Goal: Book appointment/travel/reservation

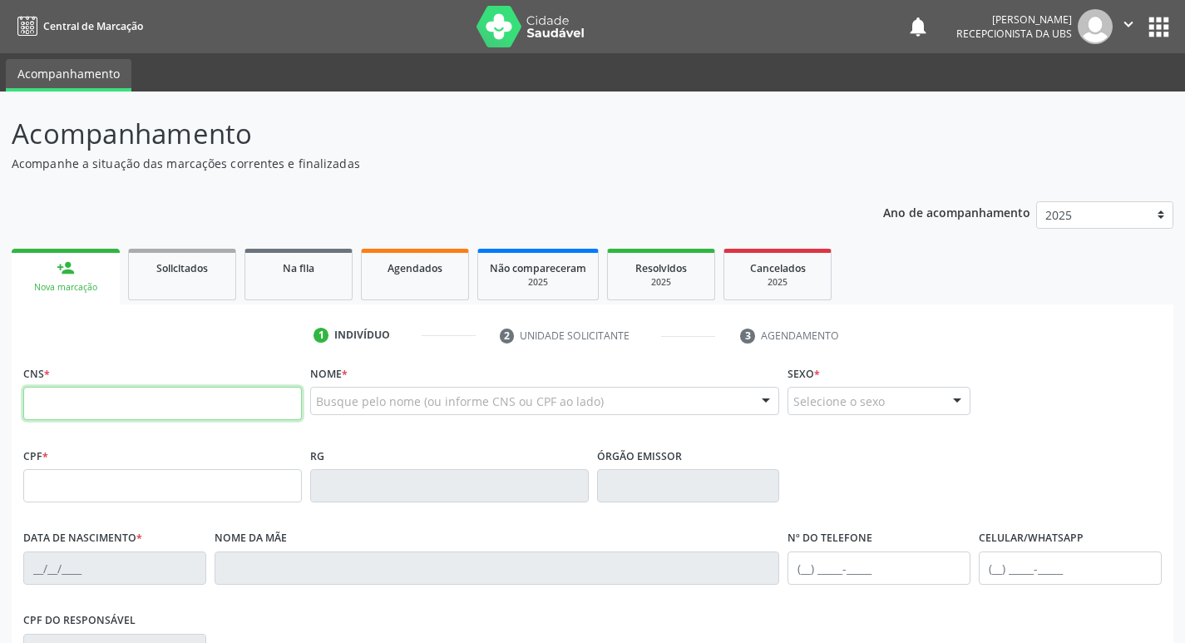
click at [181, 404] on input "text" at bounding box center [162, 403] width 279 height 33
type input "708 5083 9019 2670"
type input "006.168.284-54"
type input "[DATE]"
type input "[PERSON_NAME] de [PERSON_NAME]"
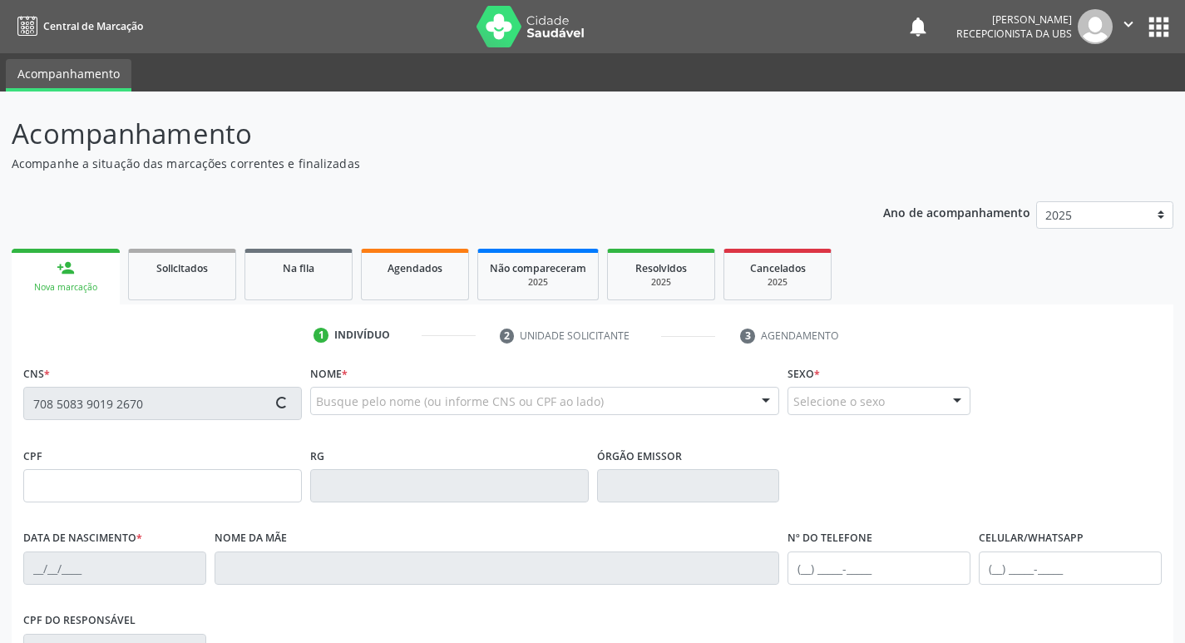
type input "[PHONE_NUMBER]"
type input "1011"
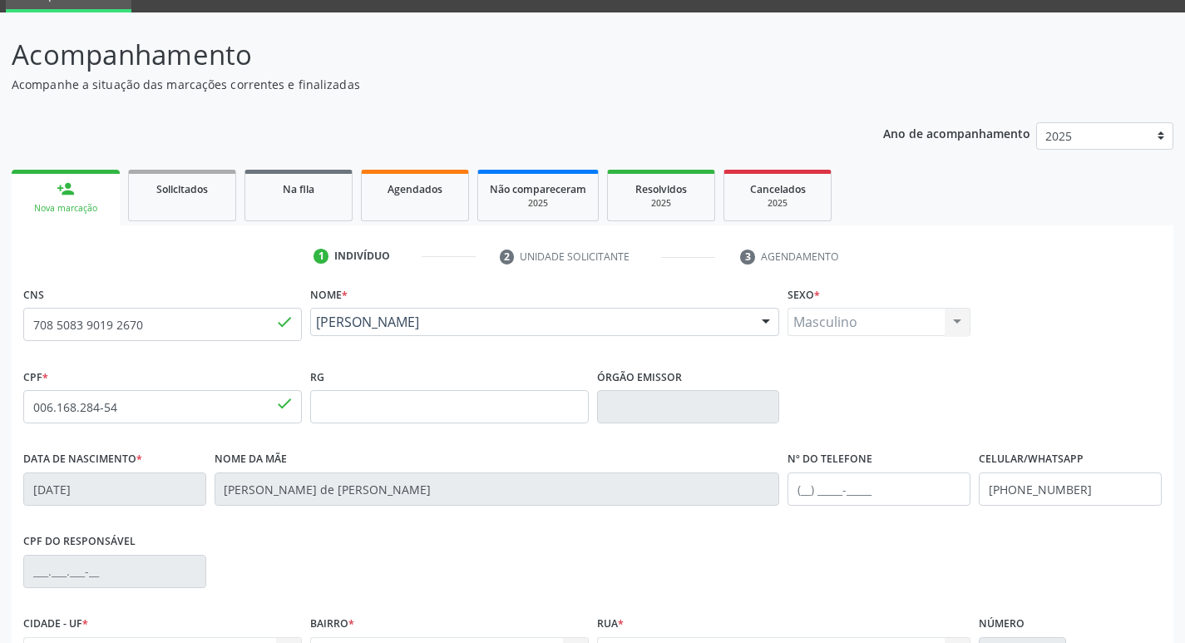
scroll to position [259, 0]
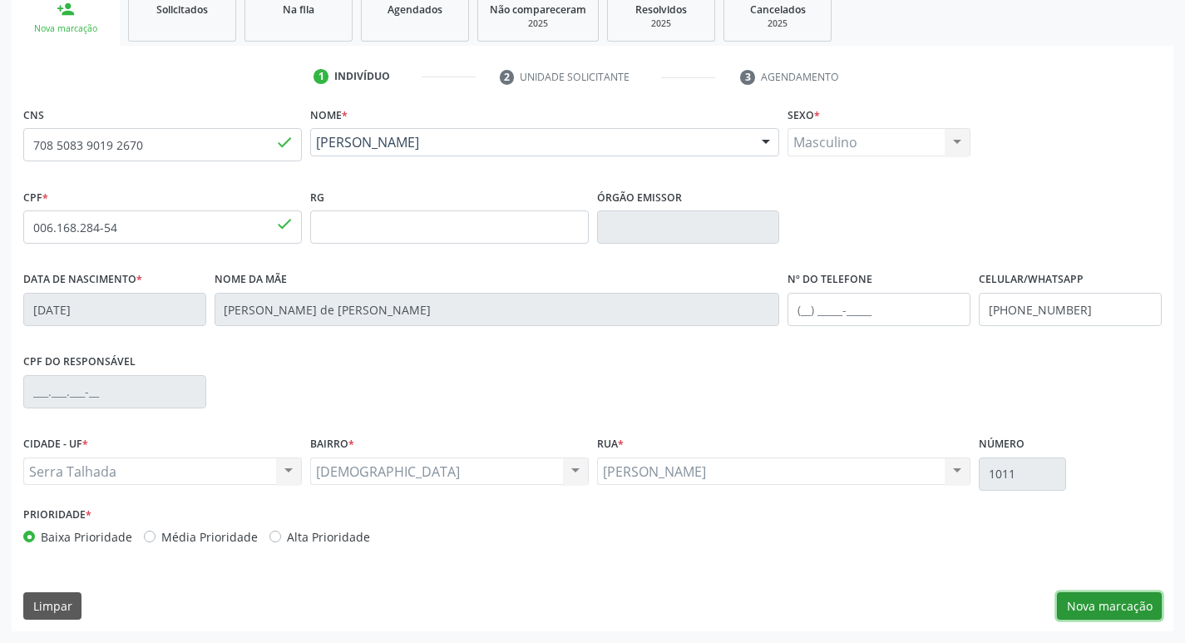
click at [1109, 606] on button "Nova marcação" at bounding box center [1109, 606] width 105 height 28
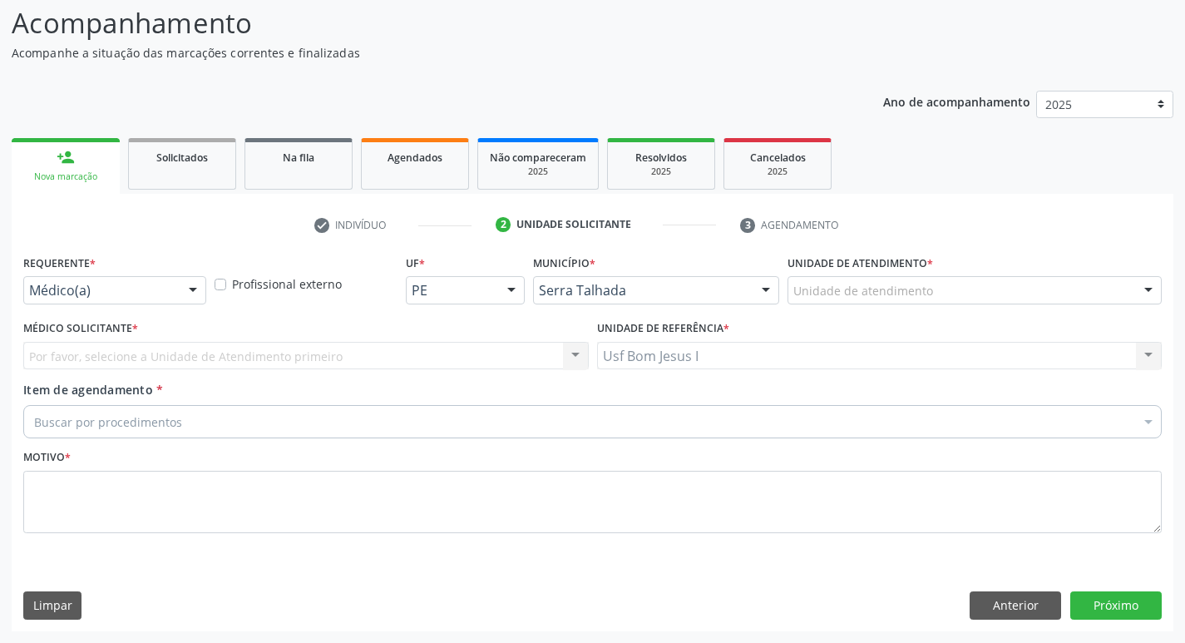
scroll to position [111, 0]
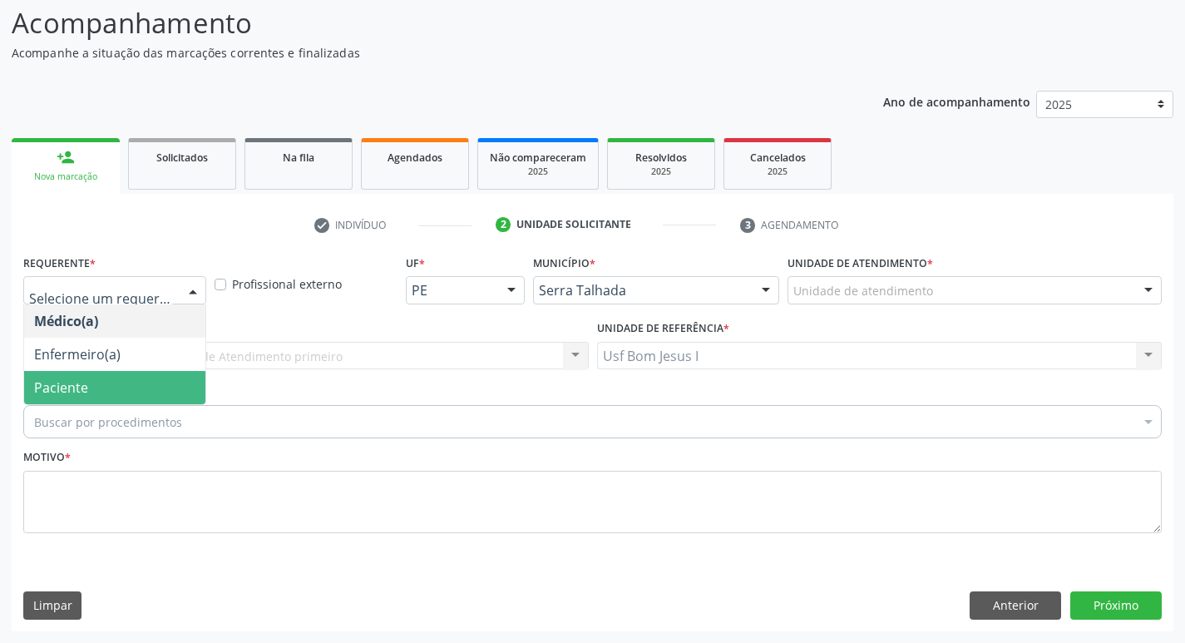
click at [110, 380] on span "Paciente" at bounding box center [114, 387] width 181 height 33
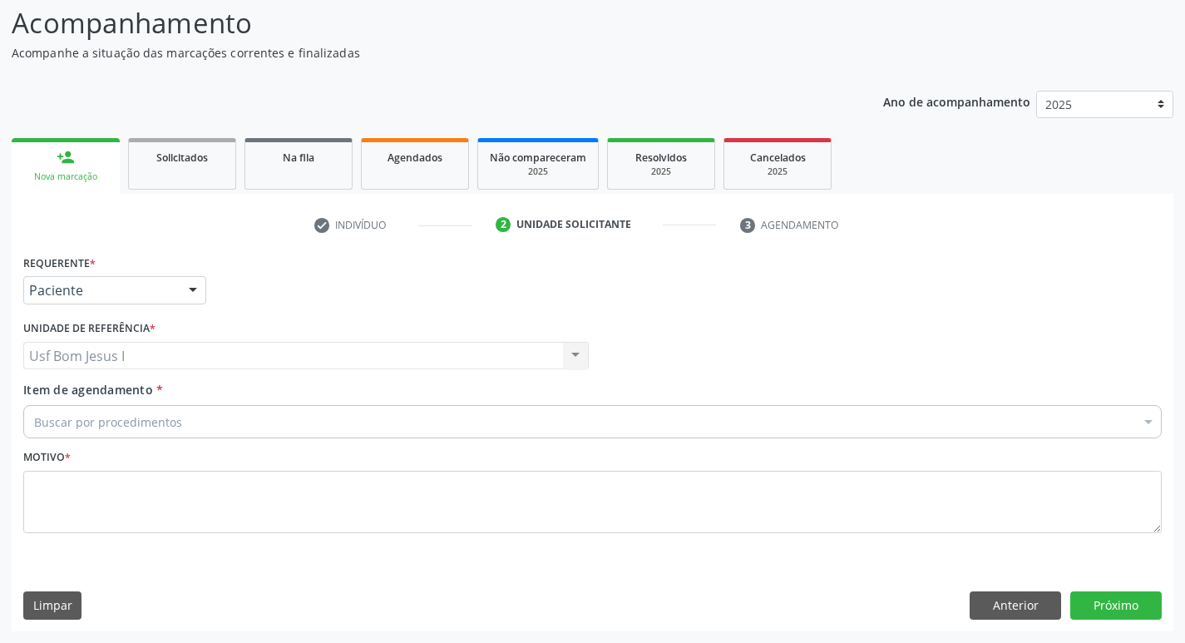
click at [34, 427] on input "Item de agendamento *" at bounding box center [34, 421] width 0 height 33
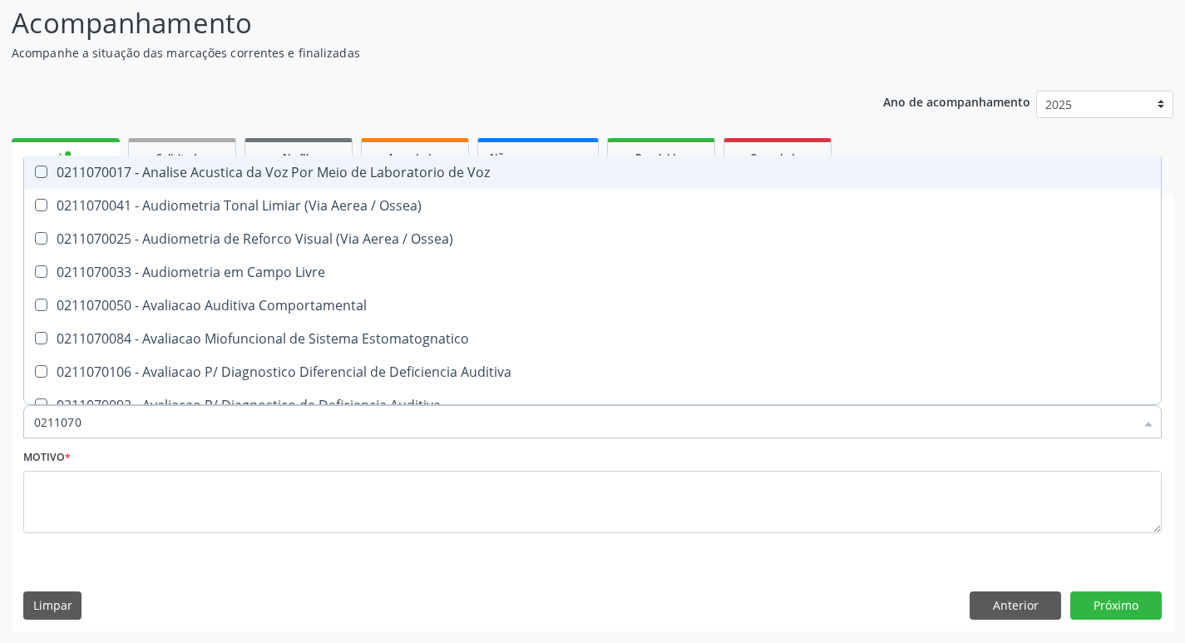
type input "02110701"
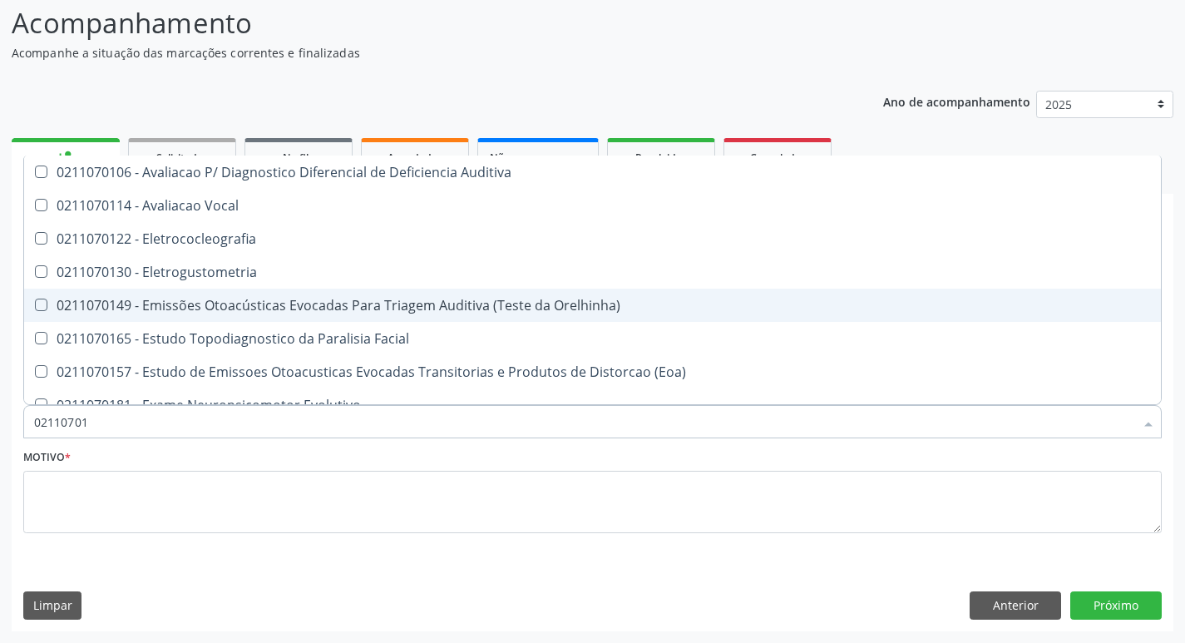
click at [348, 304] on div "0211070149 - Emissões Otoacústicas Evocadas Para Triagem Auditiva (Teste da Ore…" at bounding box center [592, 305] width 1117 height 13
checkbox Orelhinha\) "true"
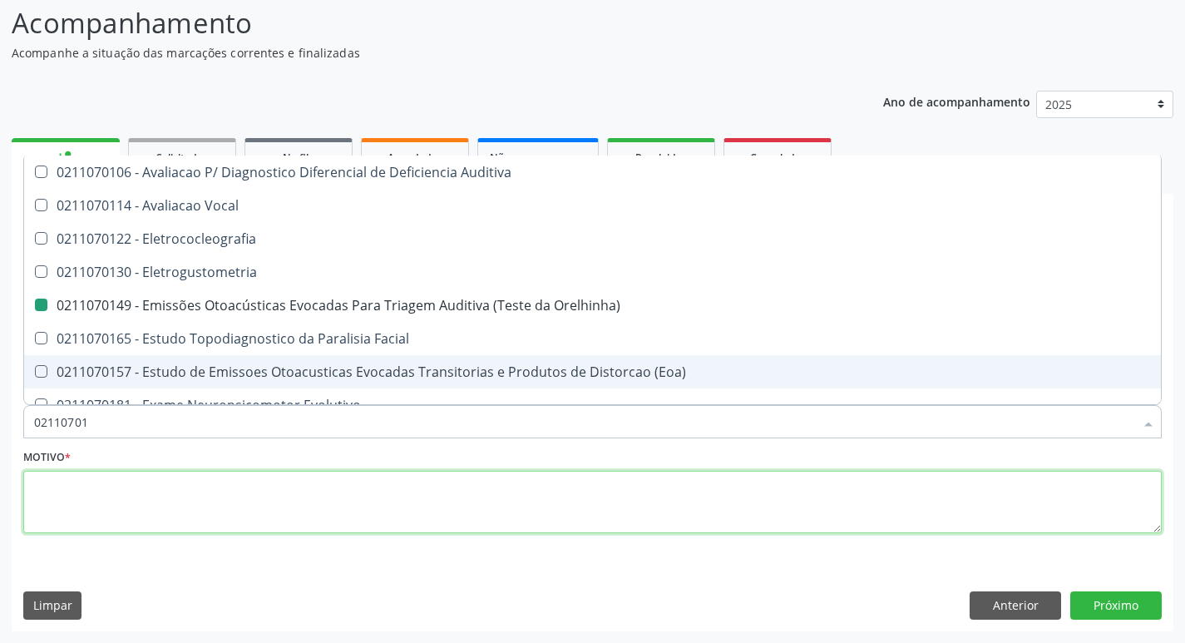
click at [378, 497] on textarea at bounding box center [592, 502] width 1139 height 63
checkbox Vocal "true"
checkbox Orelhinha\) "false"
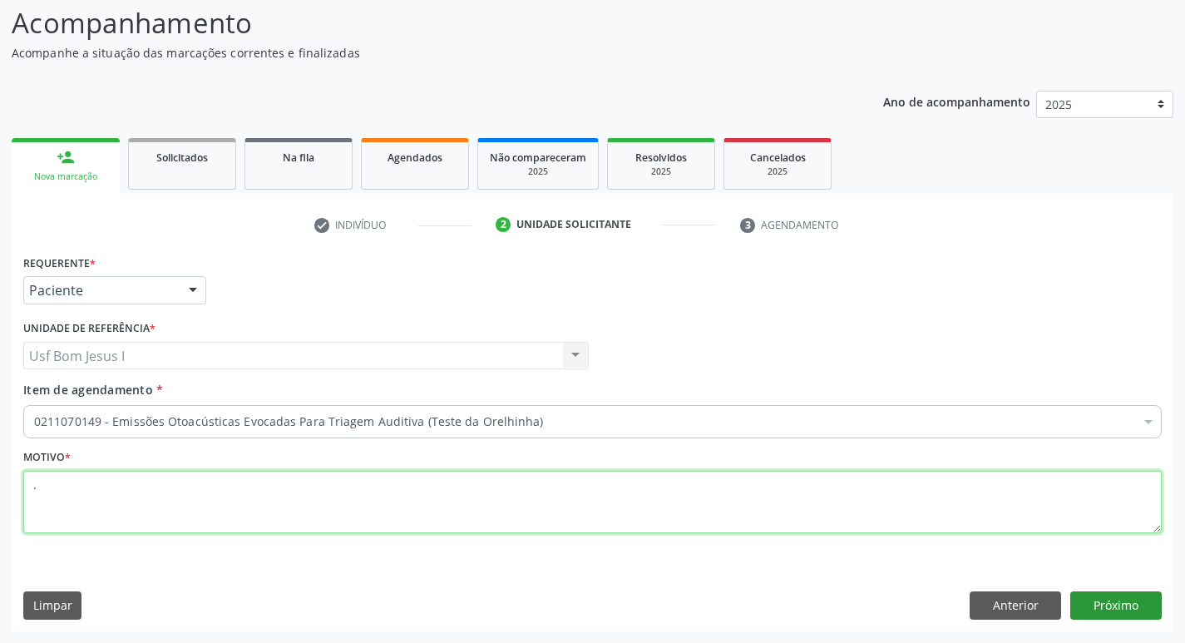
type textarea "."
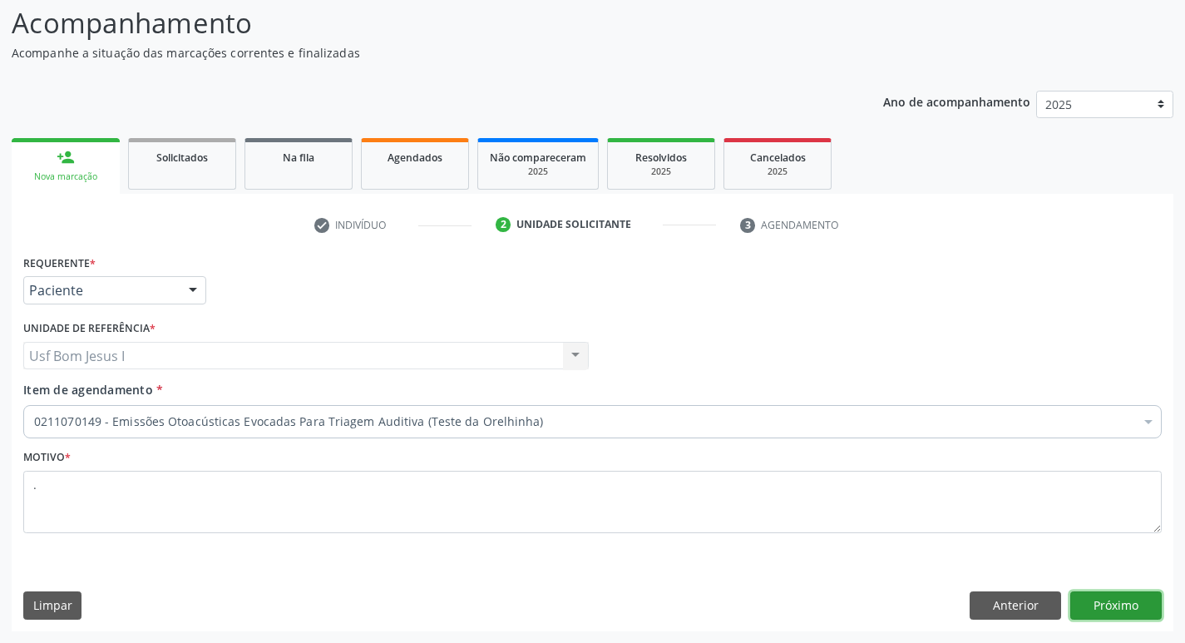
click at [1130, 605] on button "Próximo" at bounding box center [1115, 605] width 91 height 28
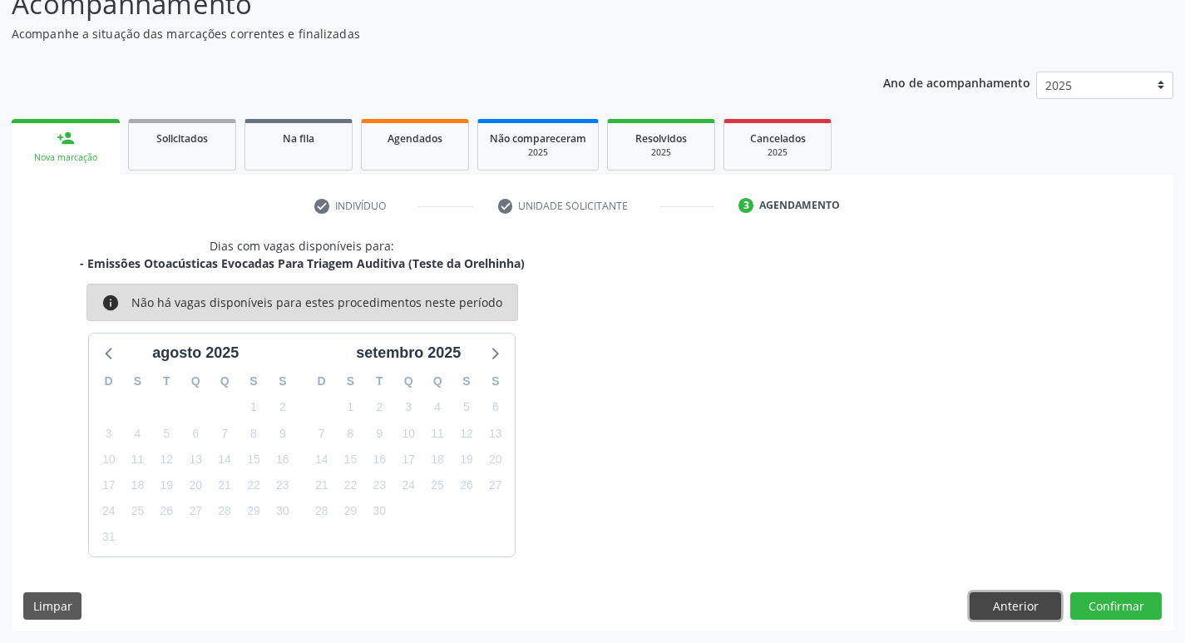
click at [1030, 610] on button "Anterior" at bounding box center [1015, 606] width 91 height 28
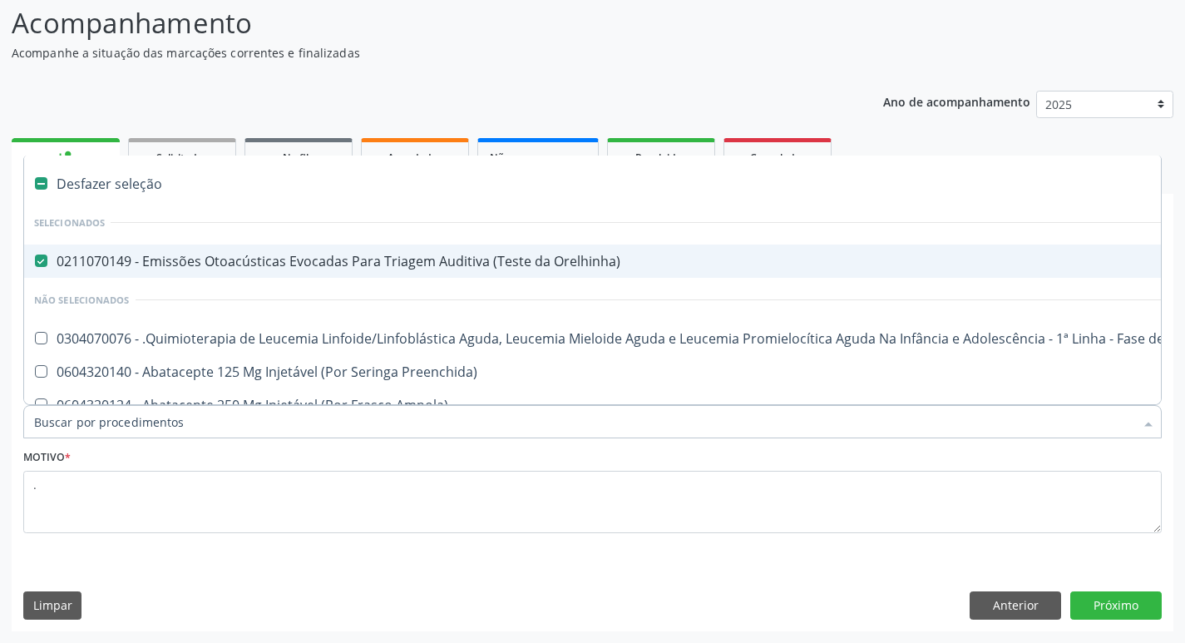
click at [509, 268] on div "0211070149 - Emissões Otoacústicas Evocadas Para Triagem Auditiva (Teste da Ore…" at bounding box center [681, 261] width 1295 height 13
checkbox Orelhinha\) "false"
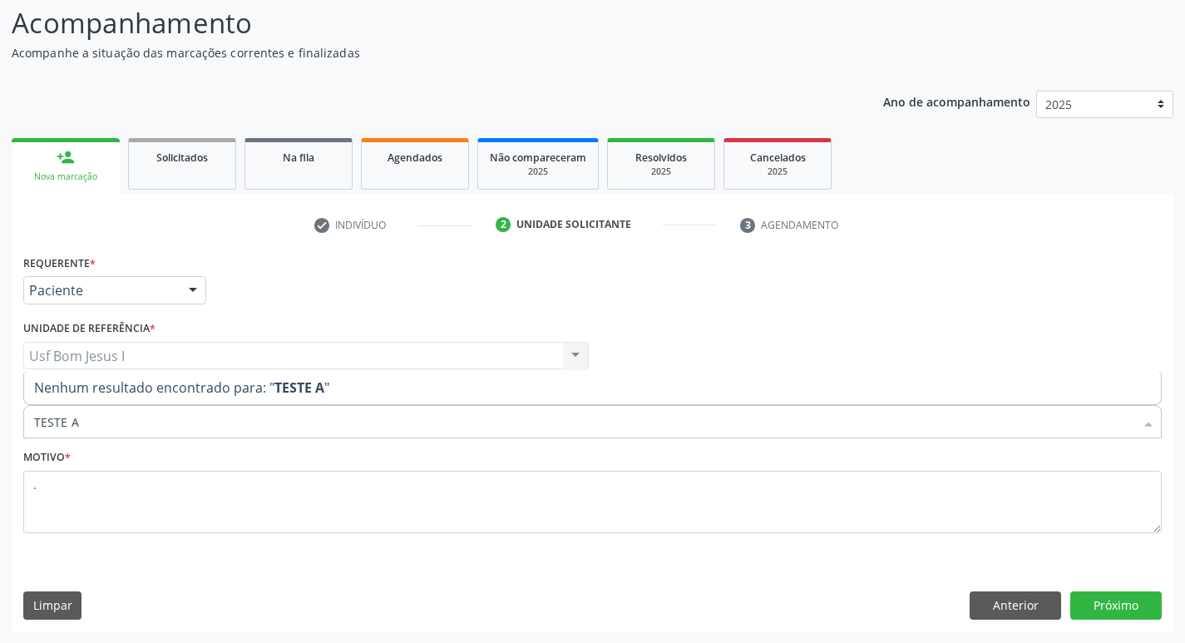
type input "TESTE"
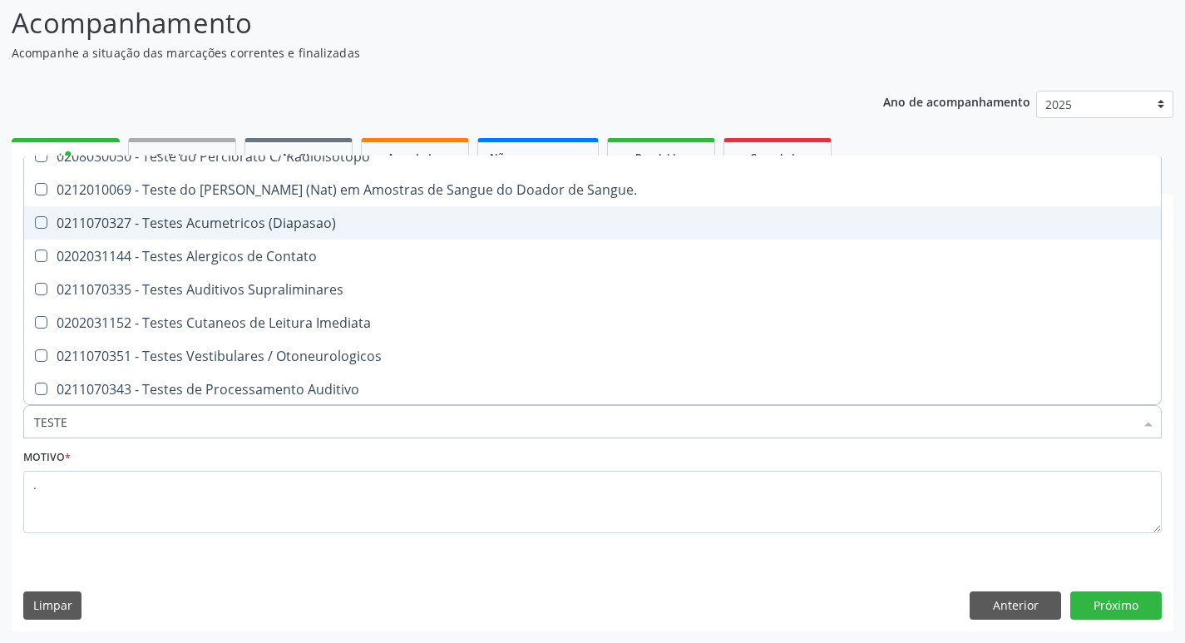
scroll to position [3266, 0]
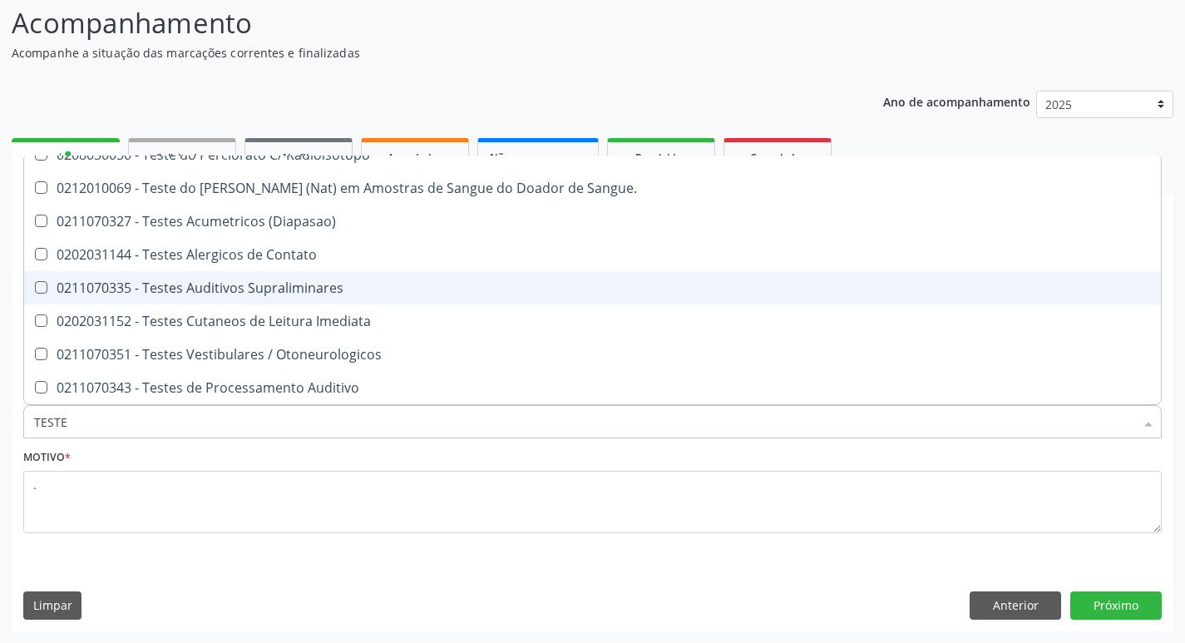
click at [239, 288] on div "0211070335 - Testes Auditivos Supraliminares" at bounding box center [614, 287] width 1161 height 13
checkbox Supraliminares "true"
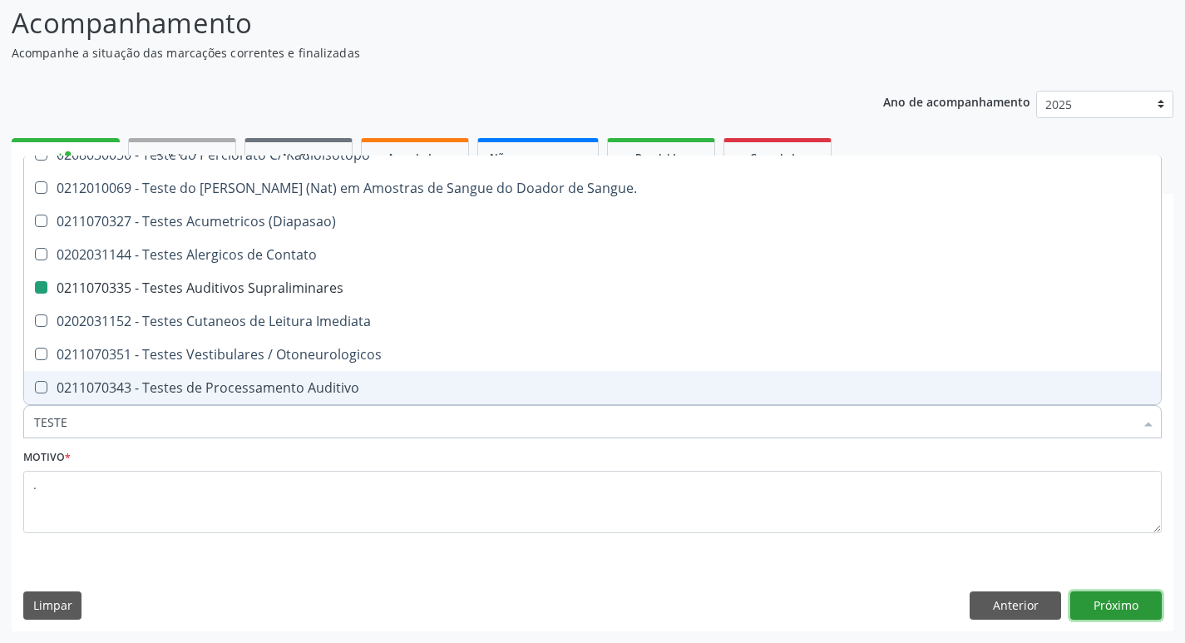
click at [1104, 605] on button "Próximo" at bounding box center [1115, 605] width 91 height 28
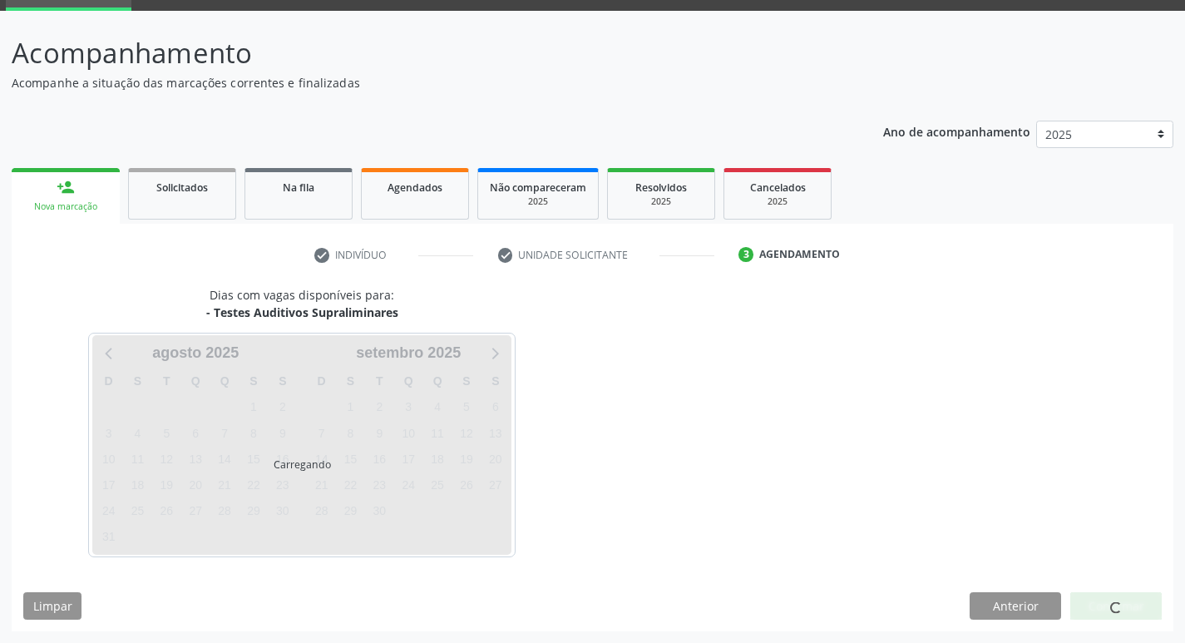
scroll to position [0, 0]
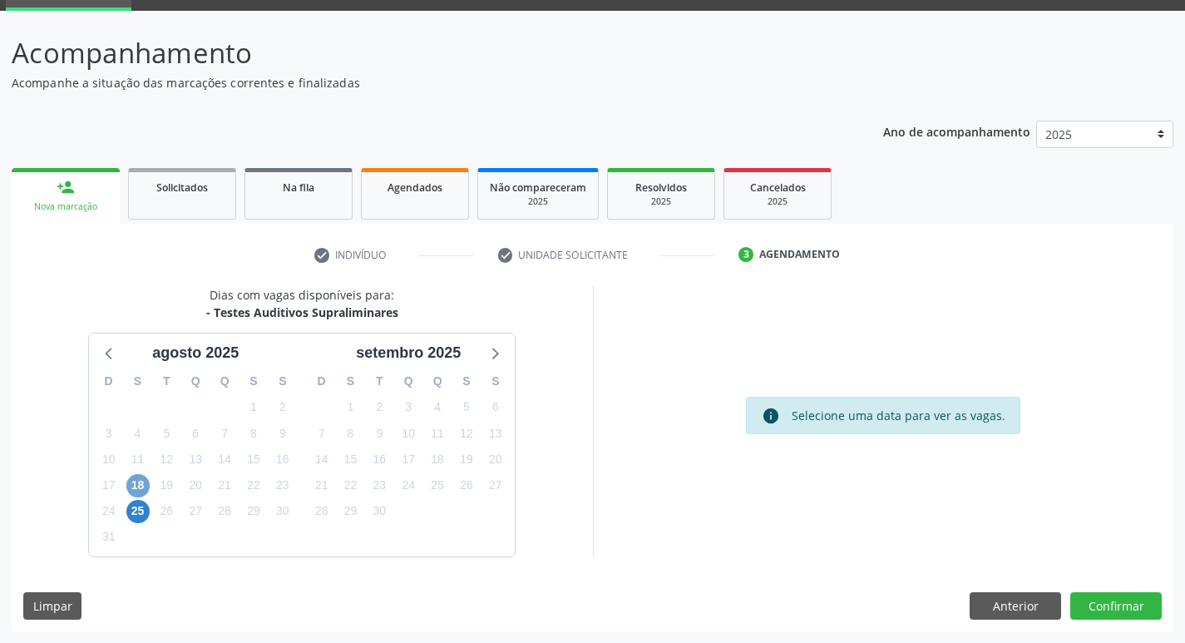
click at [136, 492] on span "18" at bounding box center [137, 485] width 23 height 23
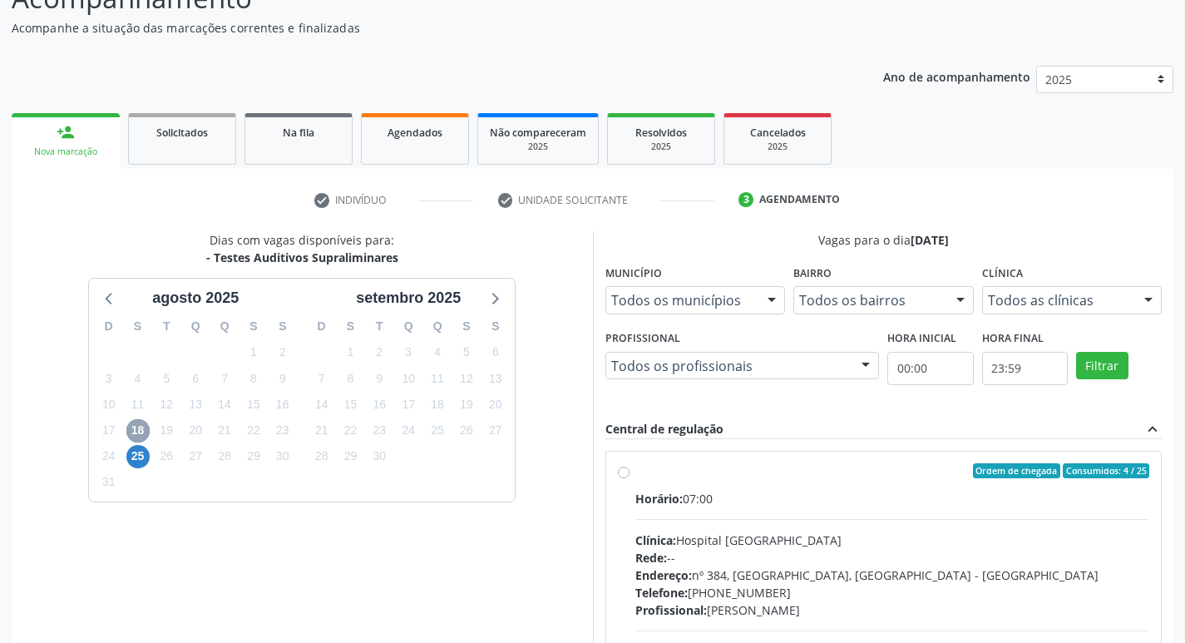
scroll to position [303, 0]
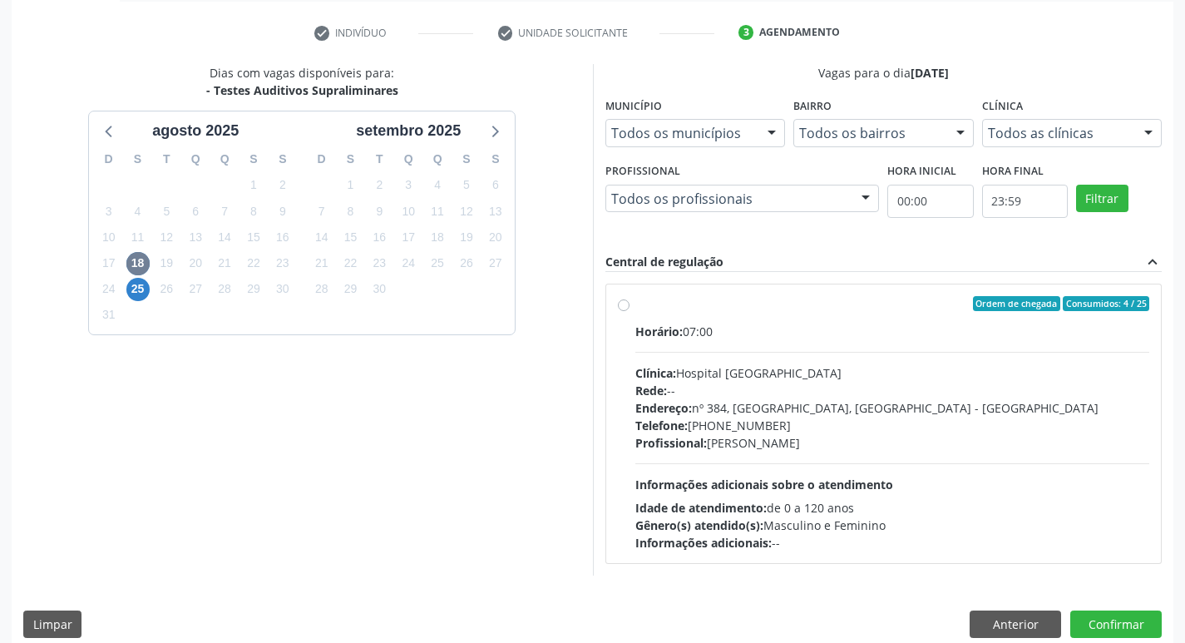
click at [889, 402] on div "Endereço: nº 384, [GEOGRAPHIC_DATA], [GEOGRAPHIC_DATA] - [GEOGRAPHIC_DATA]" at bounding box center [892, 407] width 515 height 17
click at [630, 311] on input "Ordem de chegada Consumidos: 4 / 25 Horário: 07:00 Clínica: Hospital [GEOGRAPHI…" at bounding box center [624, 303] width 12 height 15
radio input "true"
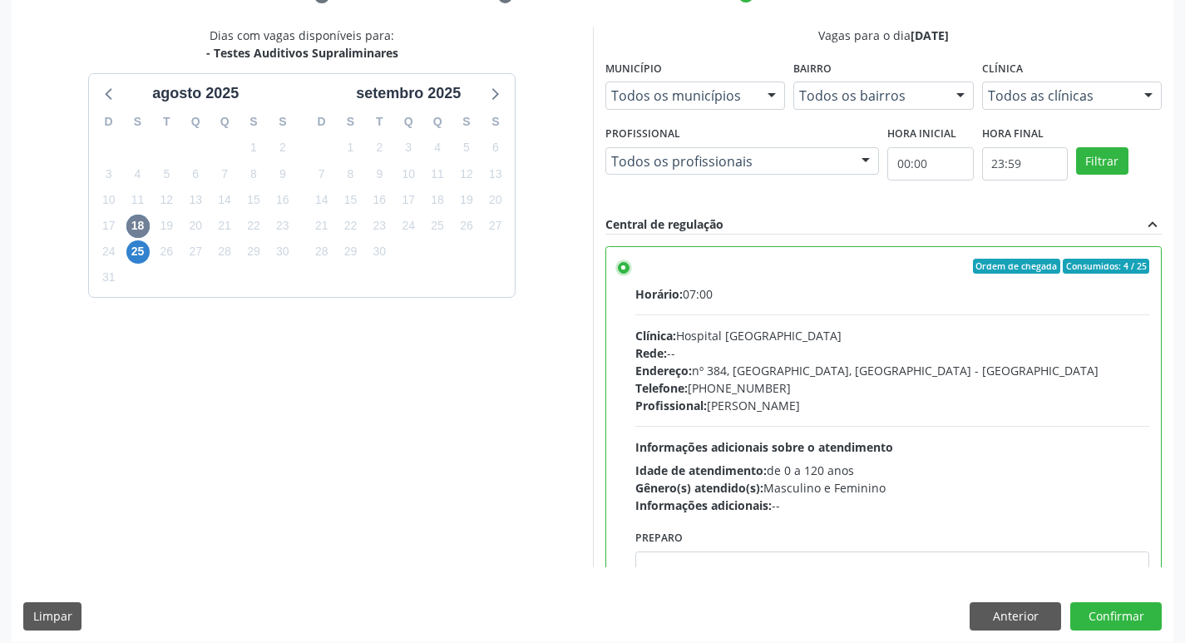
scroll to position [351, 0]
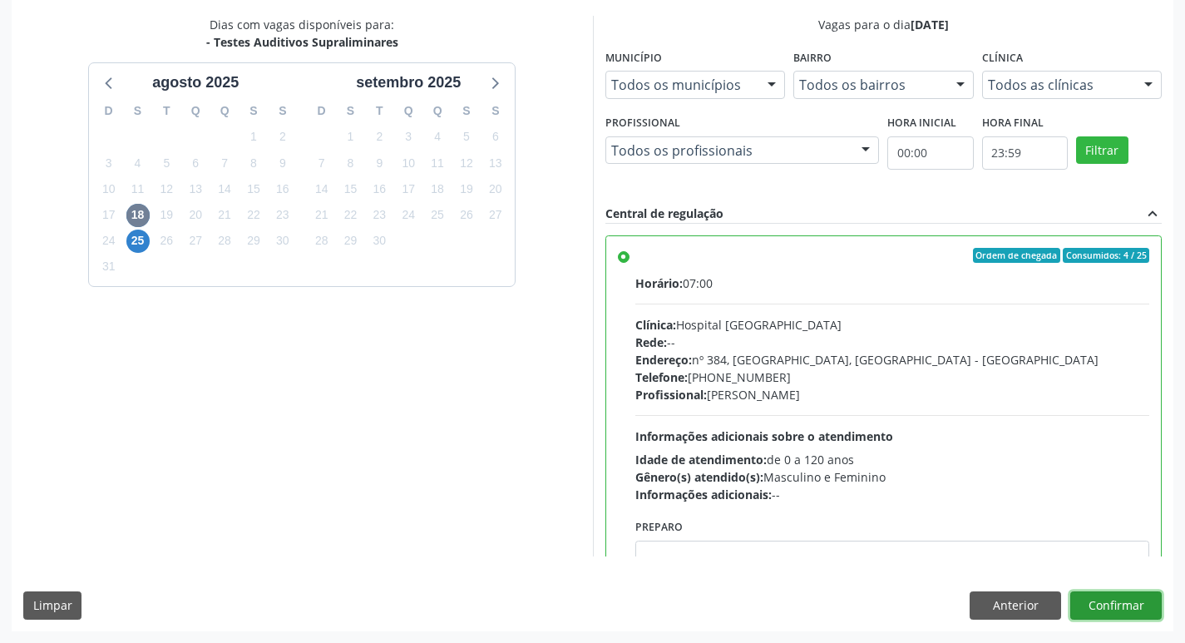
click at [1134, 602] on button "Confirmar" at bounding box center [1115, 605] width 91 height 28
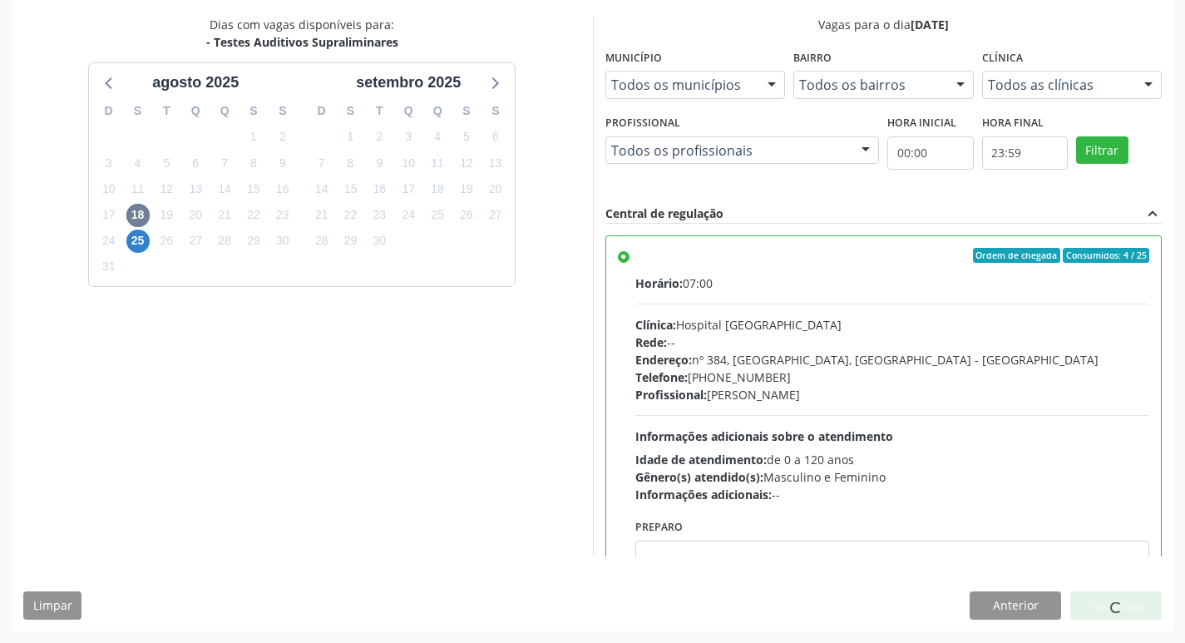
scroll to position [0, 0]
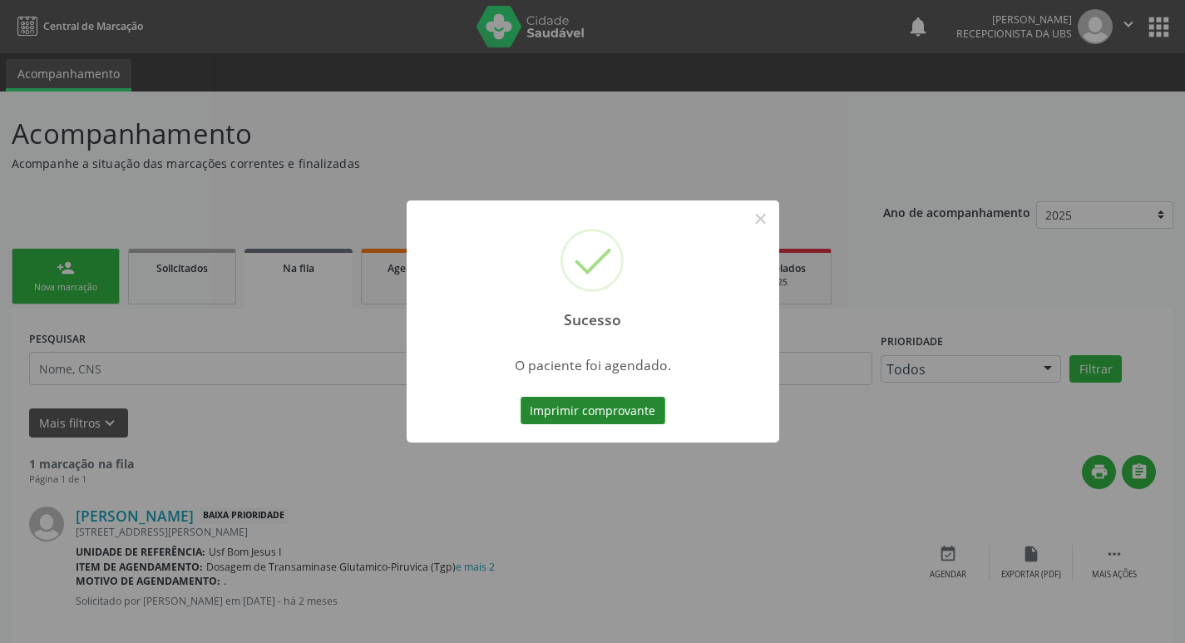
click at [615, 417] on button "Imprimir comprovante" at bounding box center [593, 411] width 145 height 28
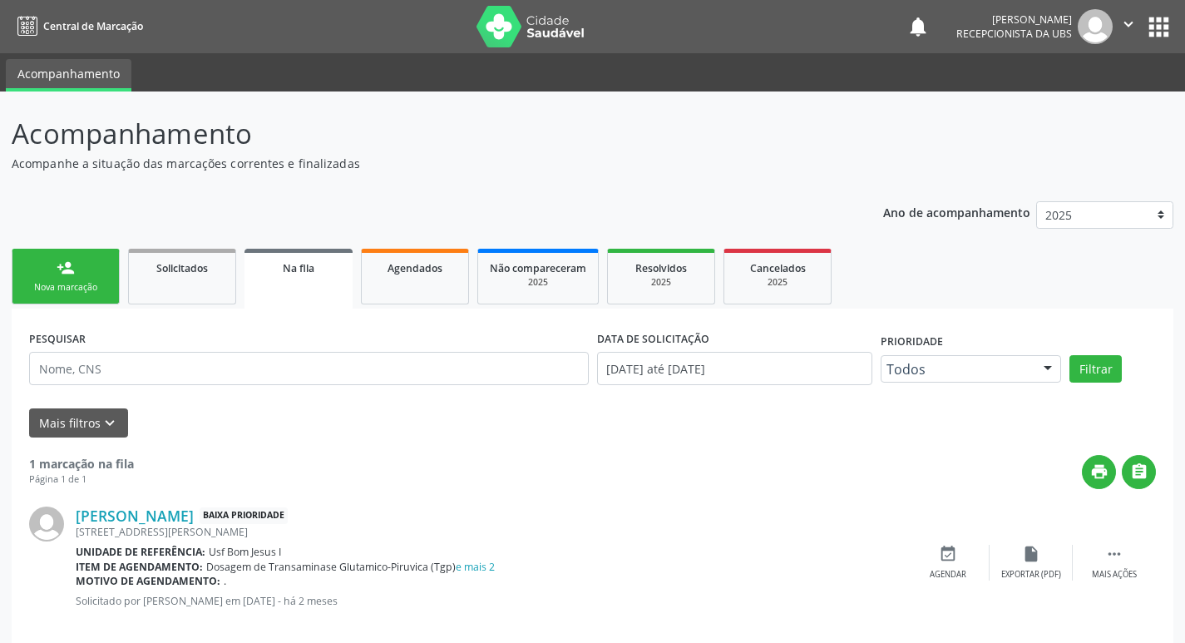
click at [76, 283] on div "Nova marcação" at bounding box center [65, 287] width 83 height 12
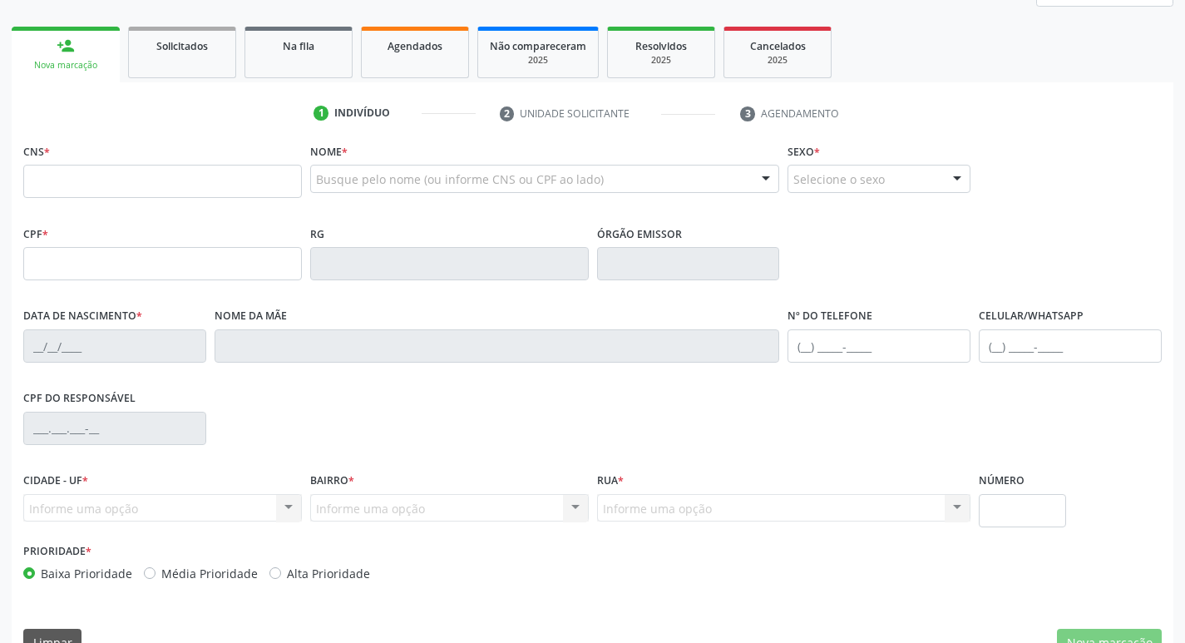
scroll to position [56, 0]
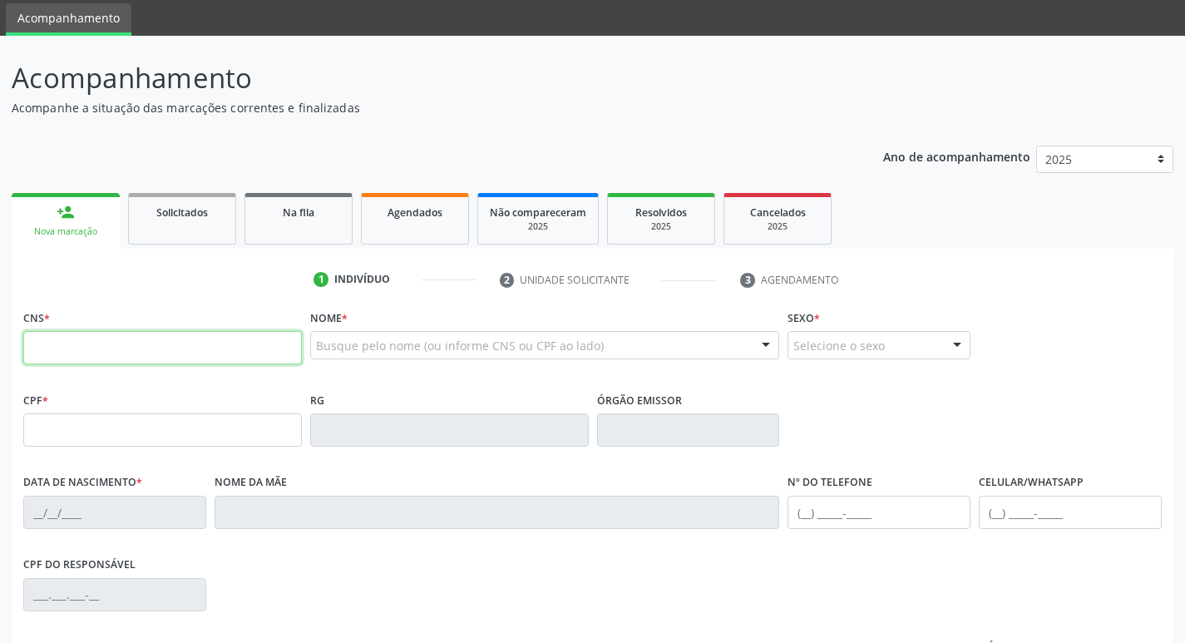
click at [259, 347] on input "text" at bounding box center [162, 347] width 279 height 33
click at [112, 353] on input "text" at bounding box center [162, 347] width 279 height 33
type input "702 9095 5497 7177"
type input "360.482.084-72"
type input "[DATE]"
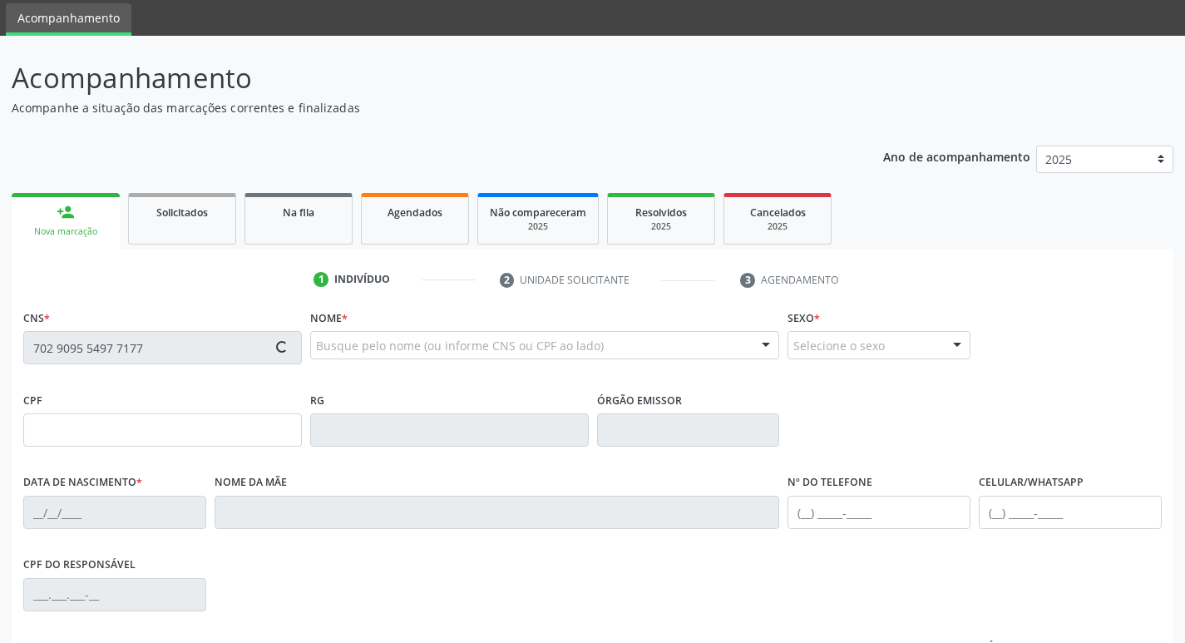
type input "[PERSON_NAME]"
type input "[PHONE_NUMBER]"
type input "1345"
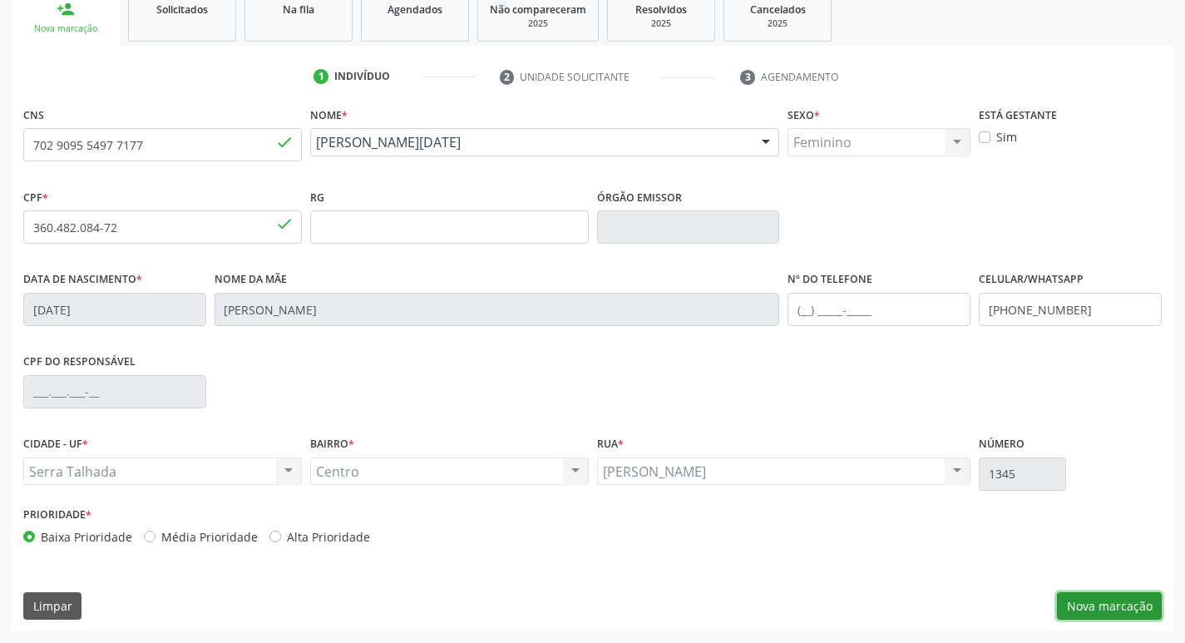
click at [1083, 600] on button "Nova marcação" at bounding box center [1109, 606] width 105 height 28
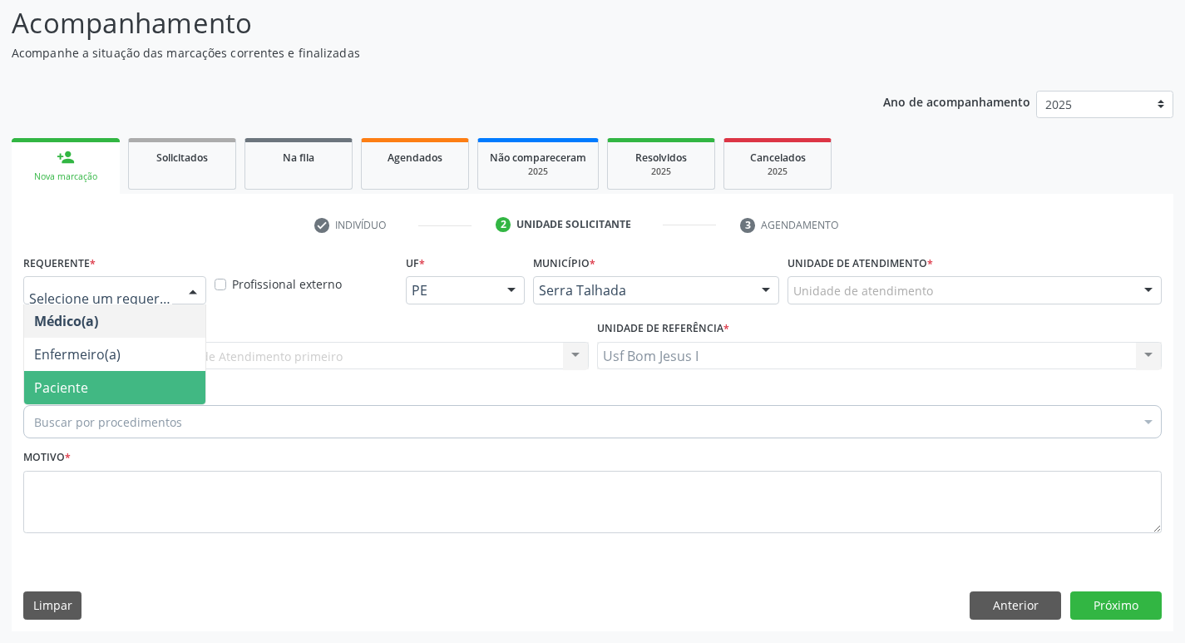
click at [106, 392] on span "Paciente" at bounding box center [114, 387] width 181 height 33
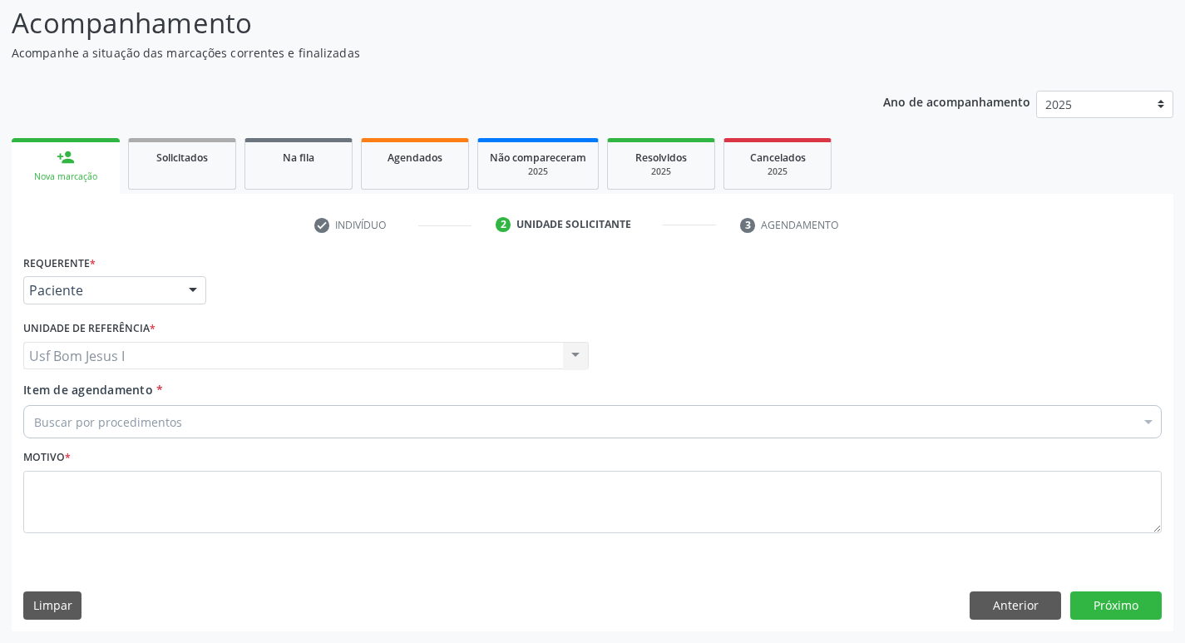
click at [228, 427] on div "Buscar por procedimentos" at bounding box center [592, 421] width 1139 height 33
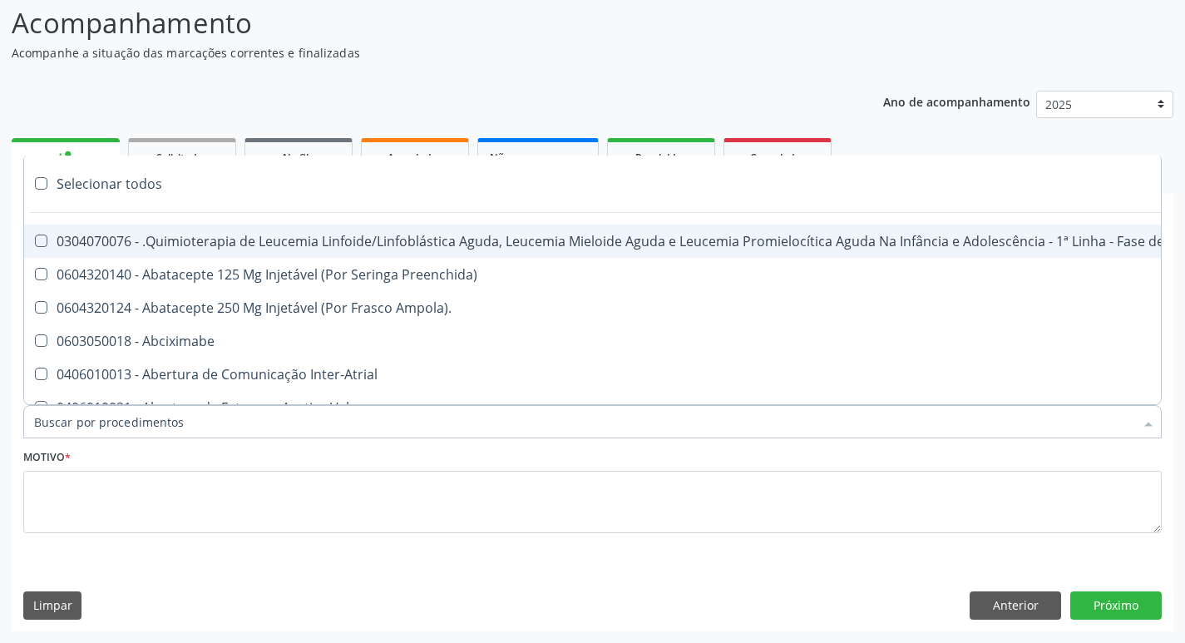
click at [230, 424] on input "Item de agendamento *" at bounding box center [584, 421] width 1100 height 33
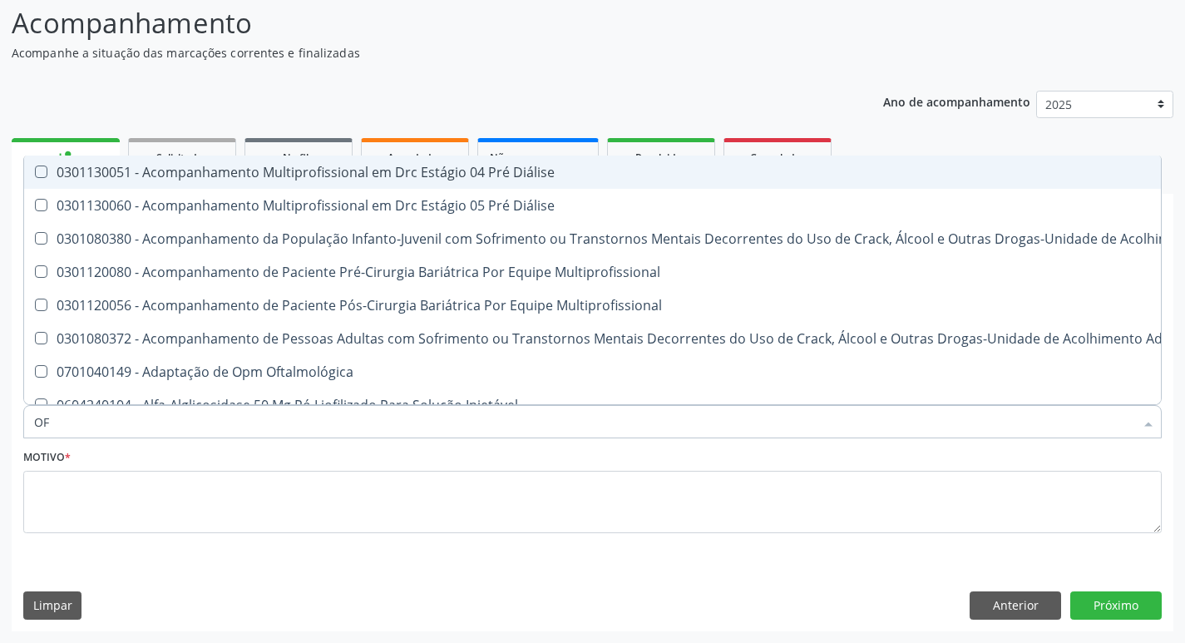
type input "O"
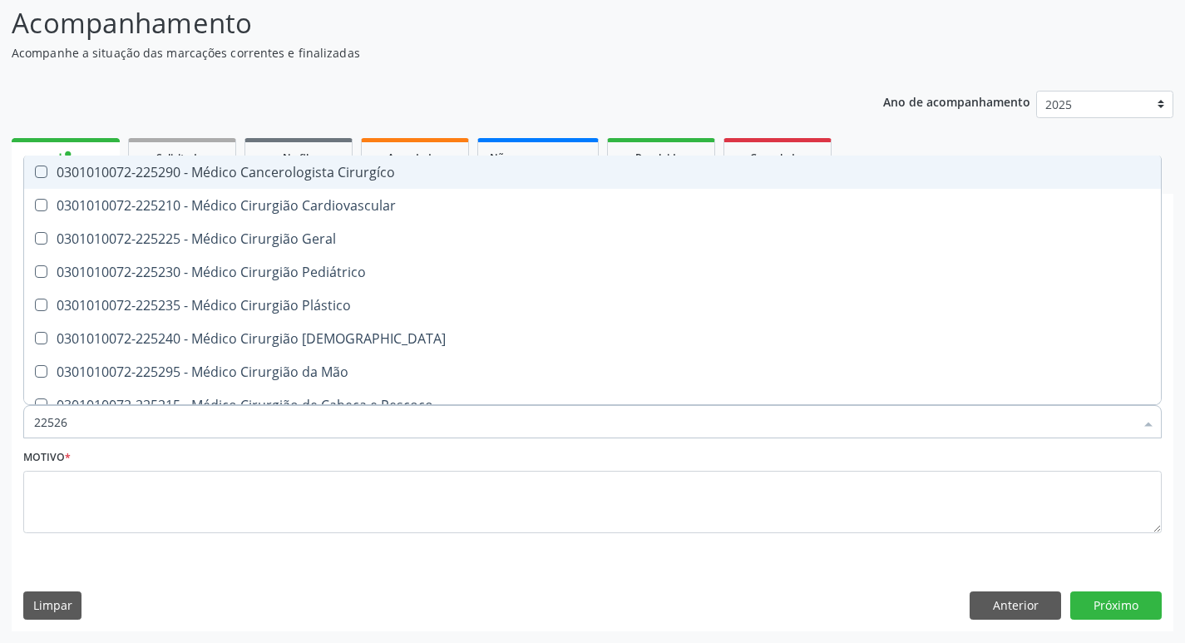
type input "225265"
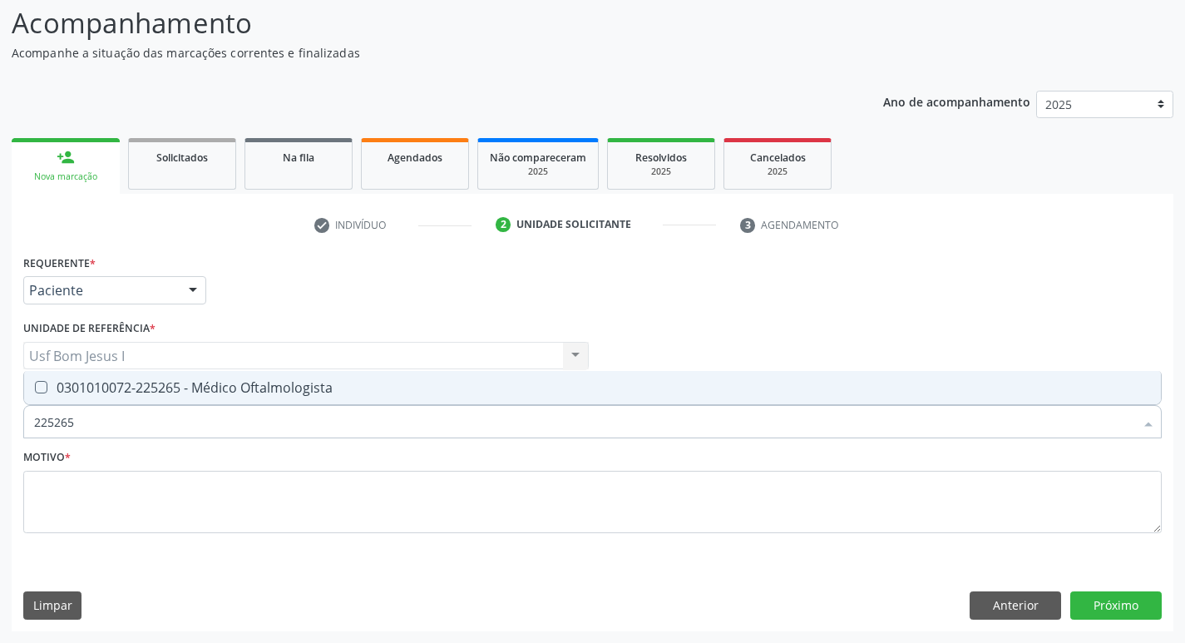
click at [297, 390] on div "0301010072-225265 - Médico Oftalmologista" at bounding box center [592, 387] width 1117 height 13
checkbox Oftalmologista "true"
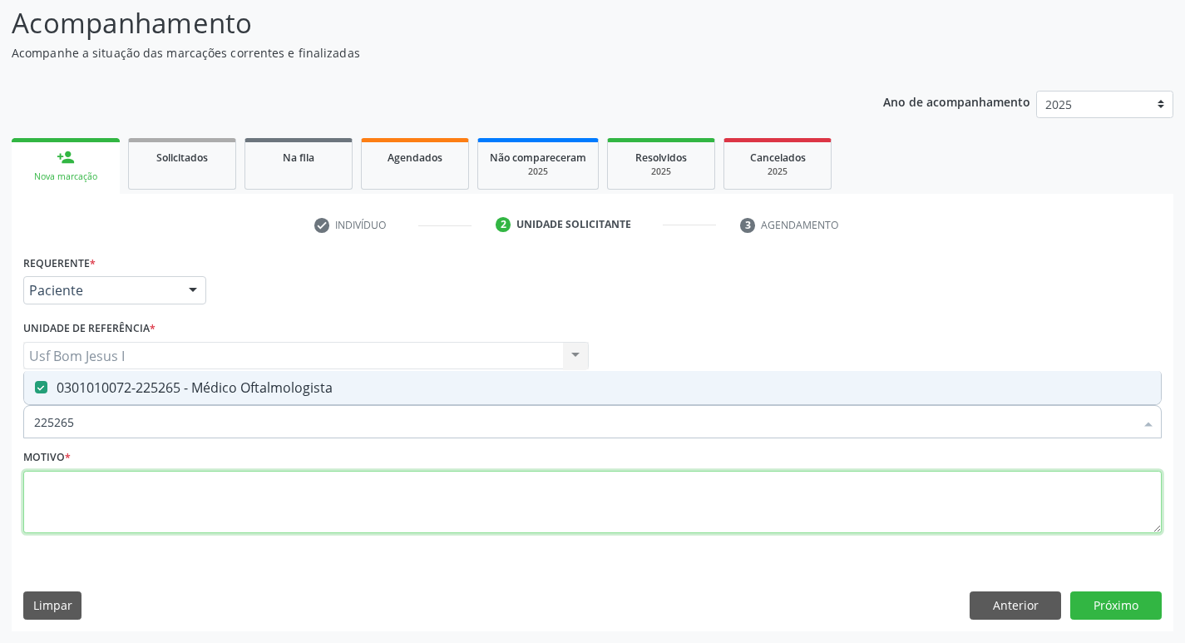
click at [359, 497] on textarea at bounding box center [592, 502] width 1139 height 63
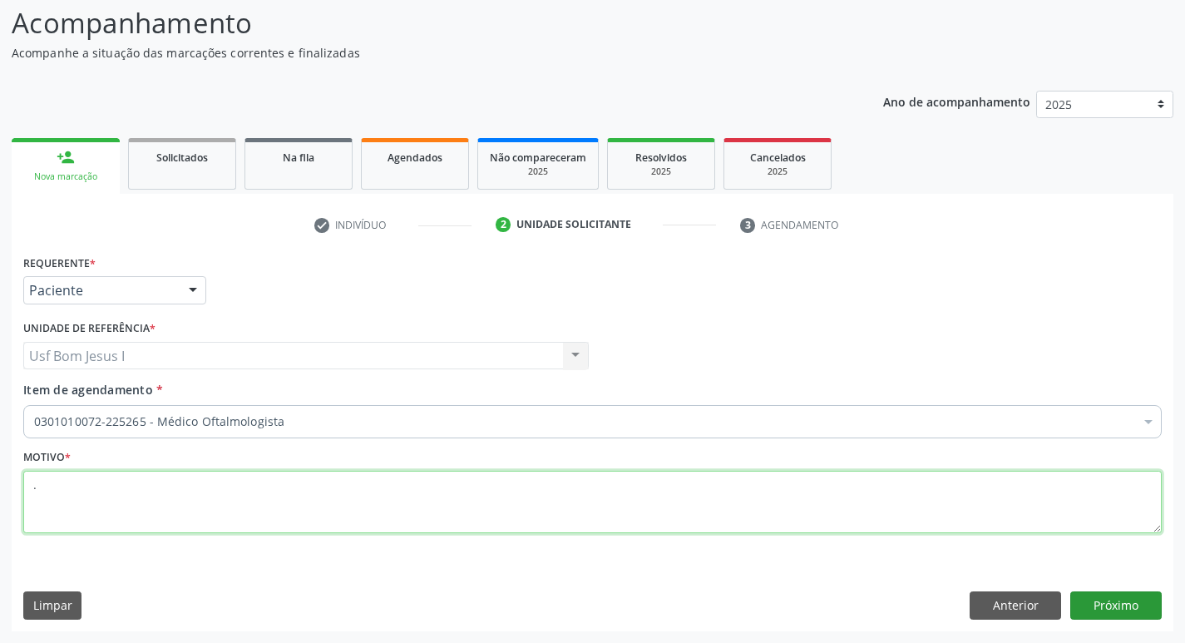
type textarea "."
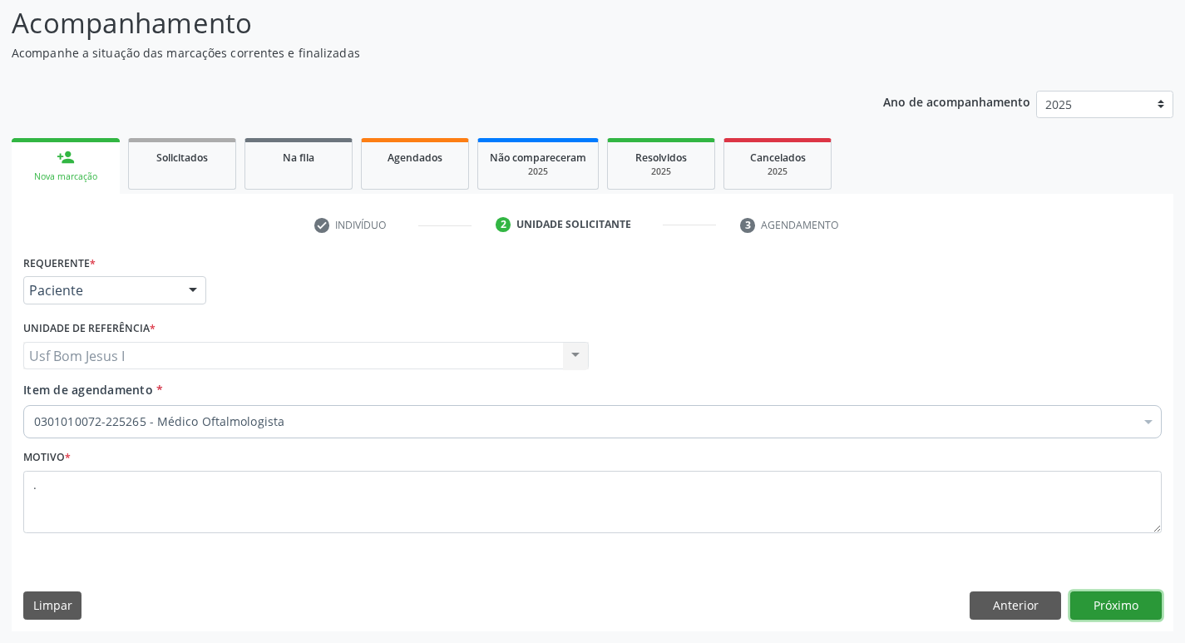
click at [1138, 608] on button "Próximo" at bounding box center [1115, 605] width 91 height 28
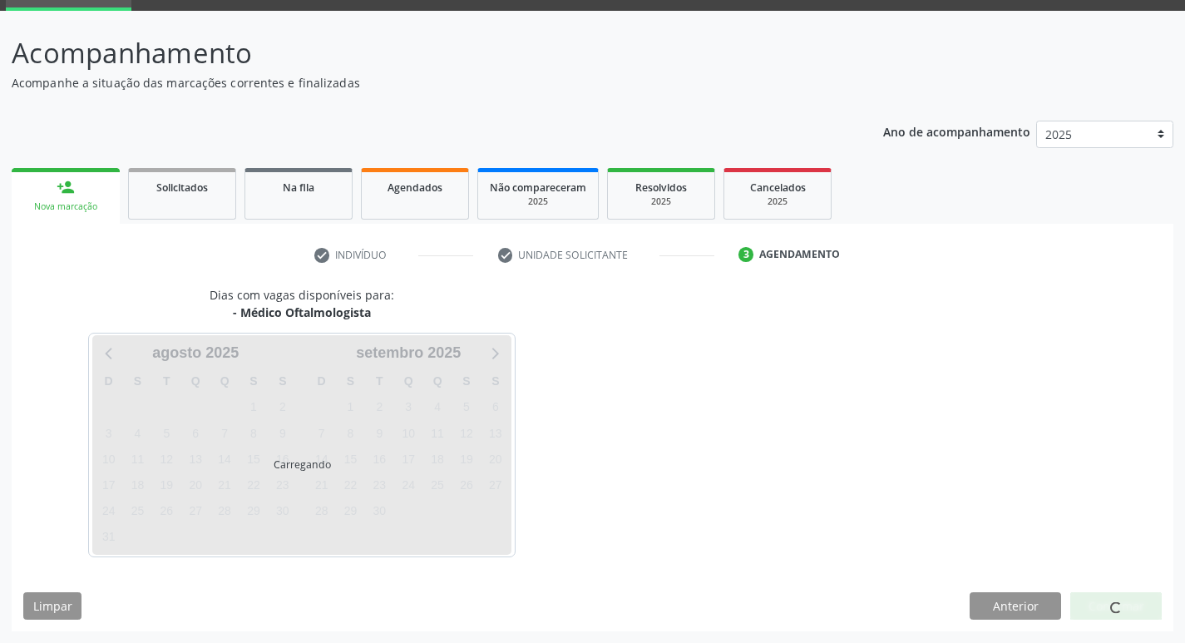
scroll to position [81, 0]
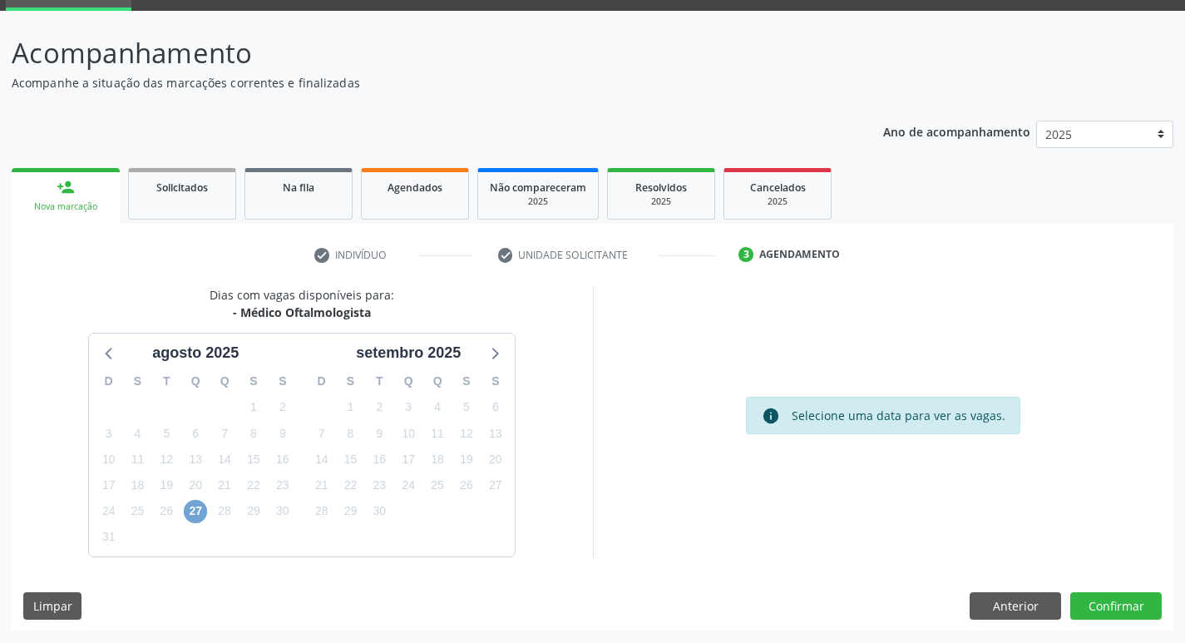
click at [196, 511] on span "27" at bounding box center [195, 511] width 23 height 23
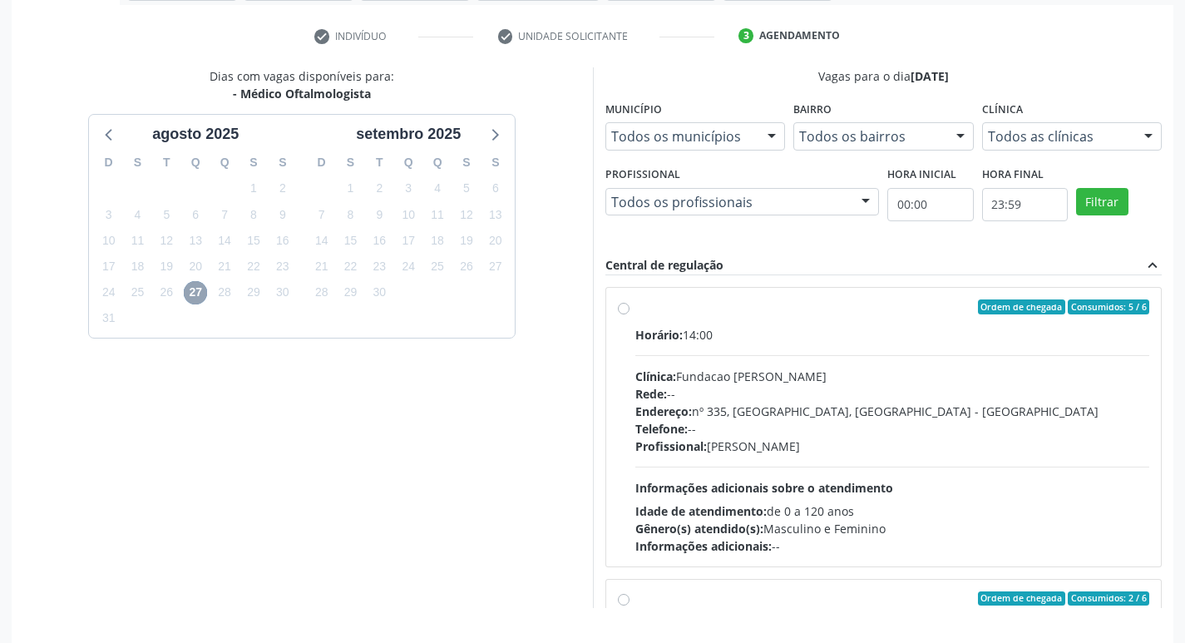
scroll to position [303, 0]
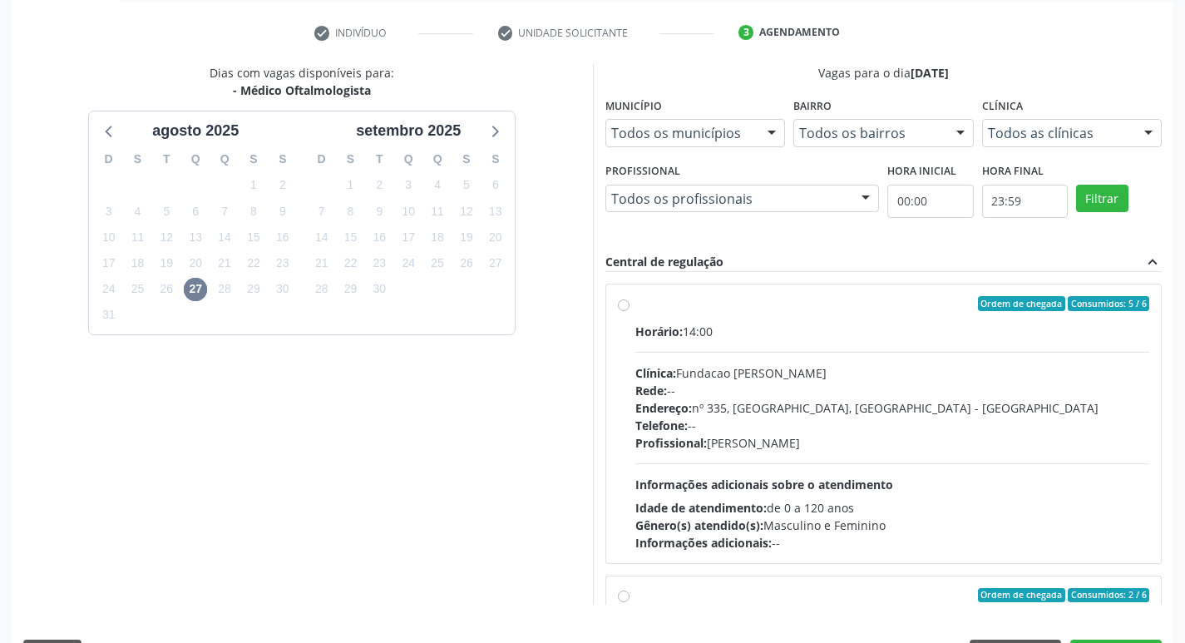
click at [947, 422] on div "Telefone: --" at bounding box center [892, 425] width 515 height 17
click at [630, 311] on input "Ordem de chegada Consumidos: 5 / 6 Horário: 14:00 Clínica: Fundacao [PERSON_NAM…" at bounding box center [624, 303] width 12 height 15
radio input "true"
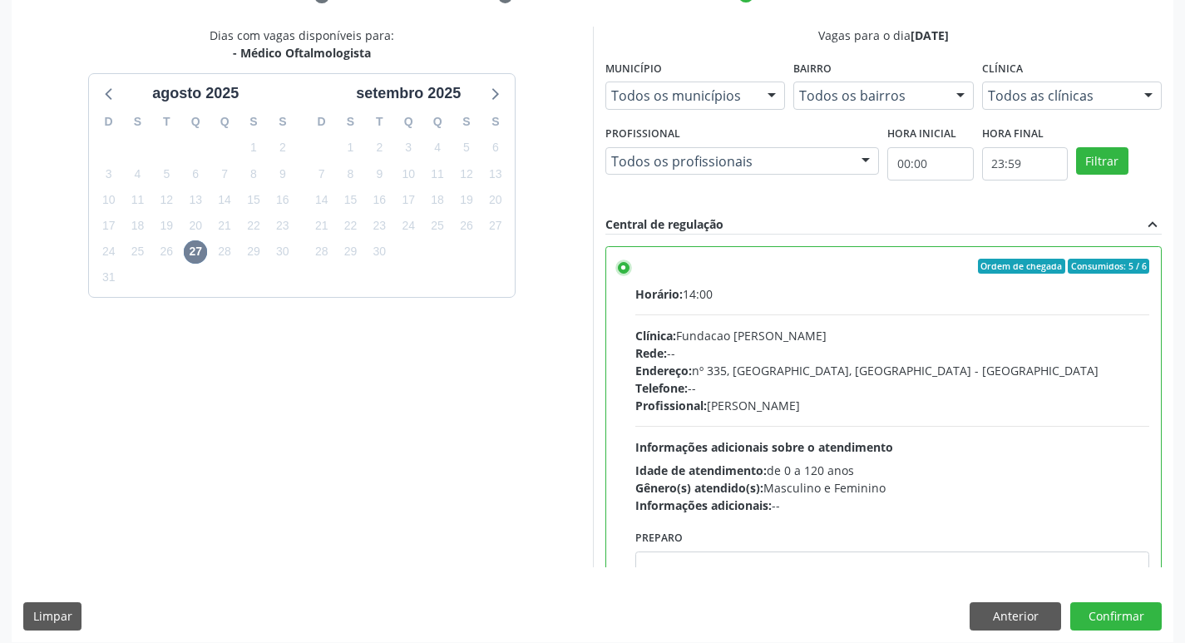
scroll to position [351, 0]
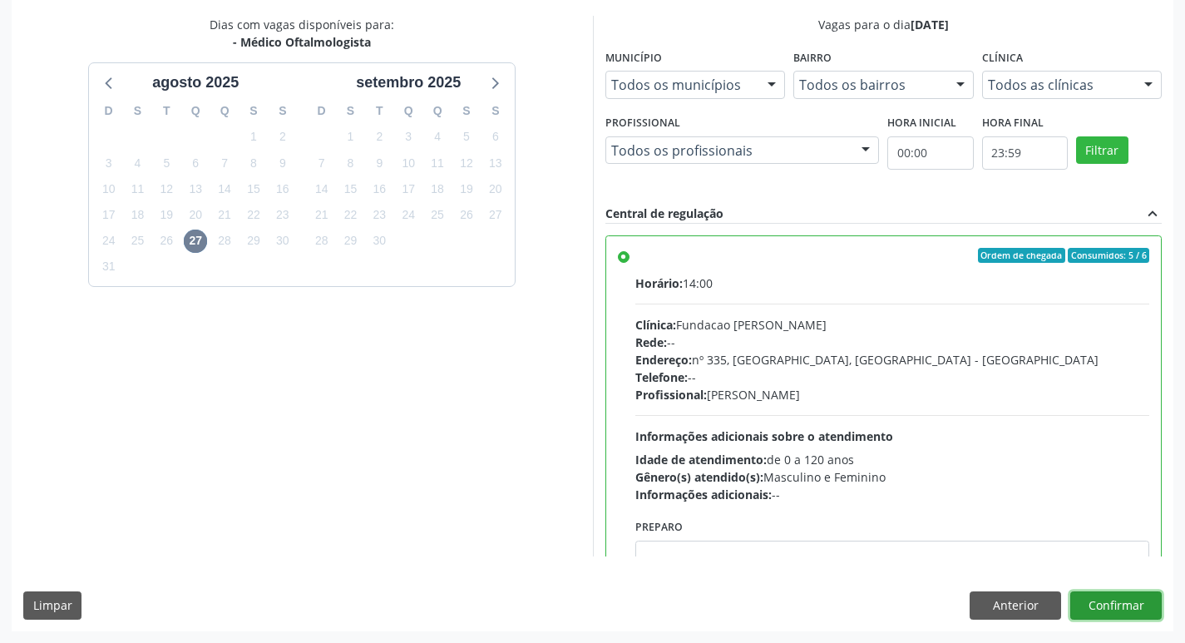
click at [1134, 601] on button "Confirmar" at bounding box center [1115, 605] width 91 height 28
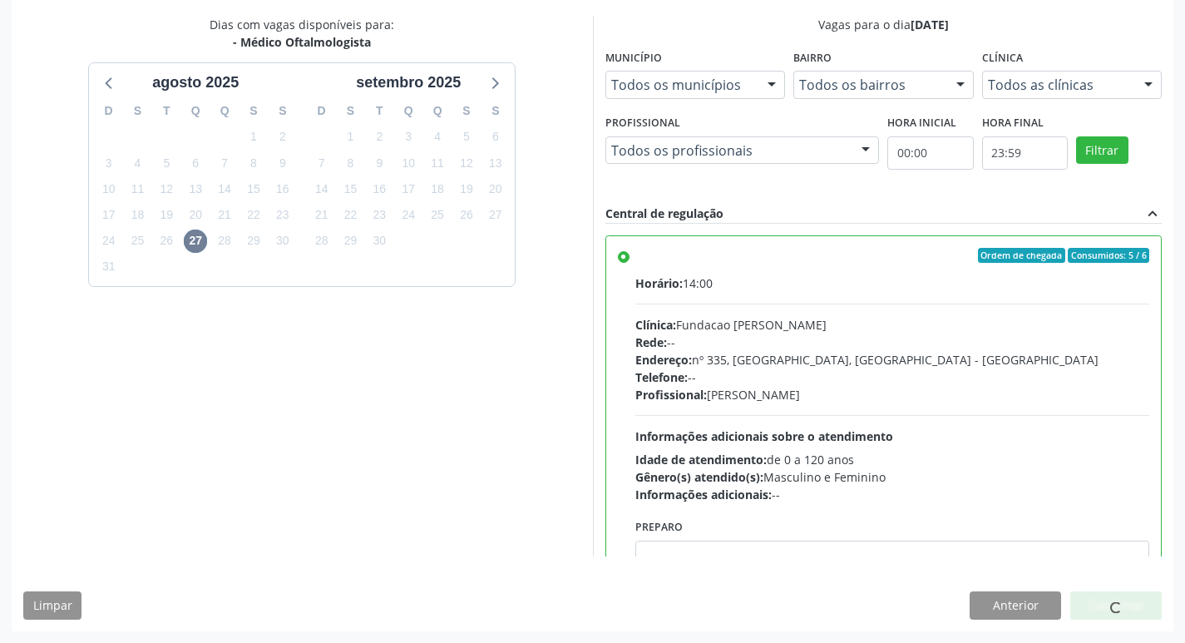
scroll to position [0, 0]
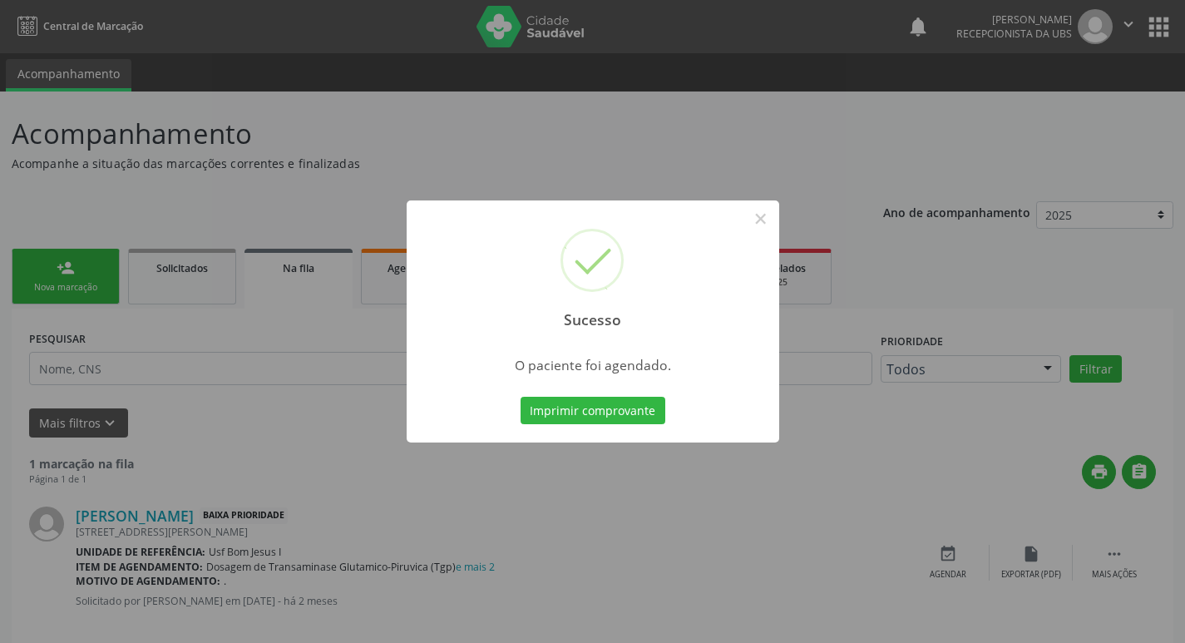
click at [521, 397] on button "Imprimir comprovante" at bounding box center [593, 411] width 145 height 28
